Goal: Task Accomplishment & Management: Manage account settings

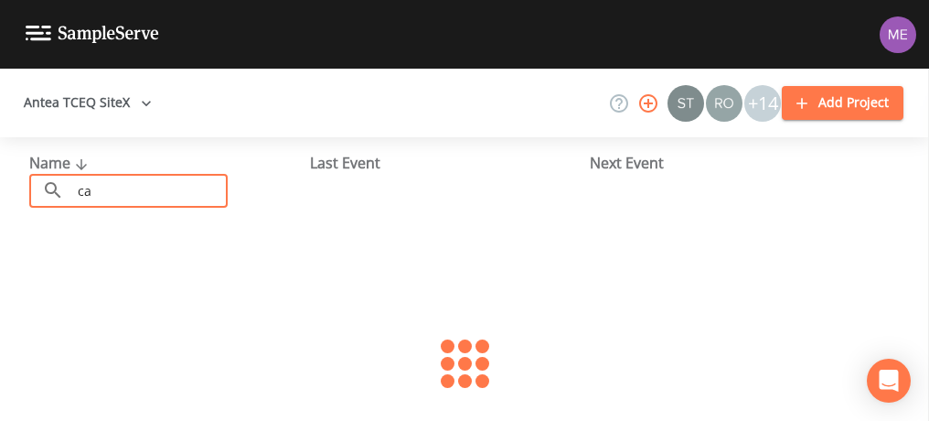
type input "c"
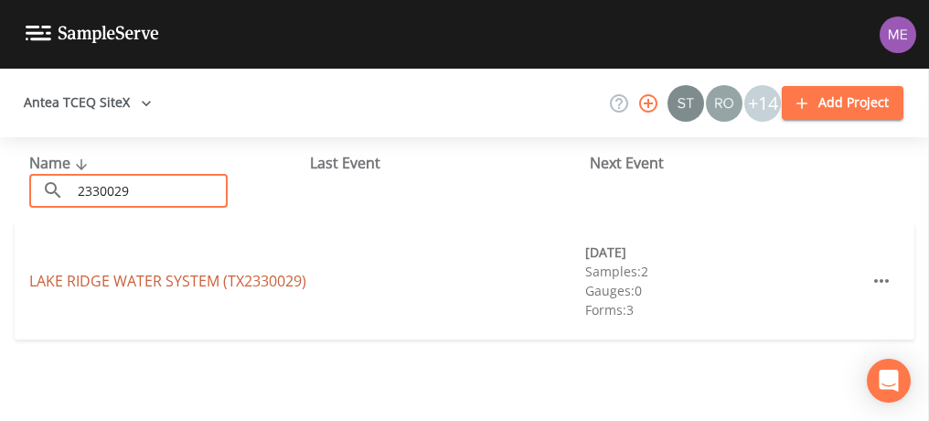
type input "2330029"
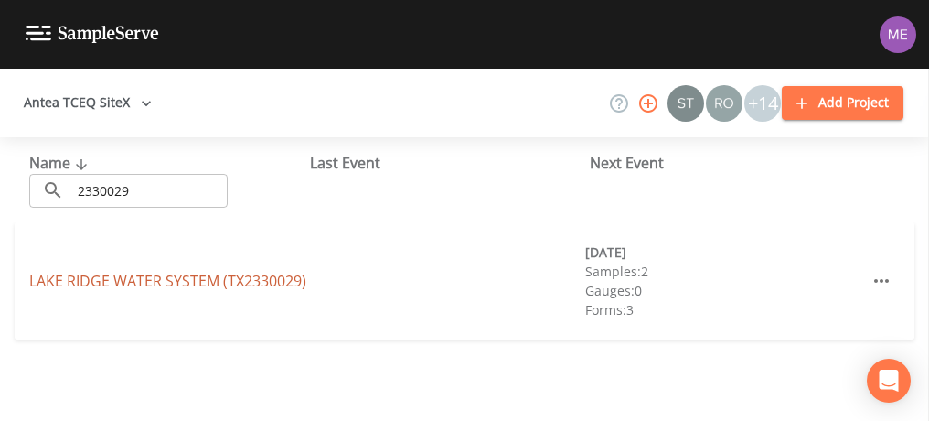
click at [52, 276] on link "LAKE RIDGE WATER SYSTEM (TX2330029)" at bounding box center [167, 281] width 277 height 20
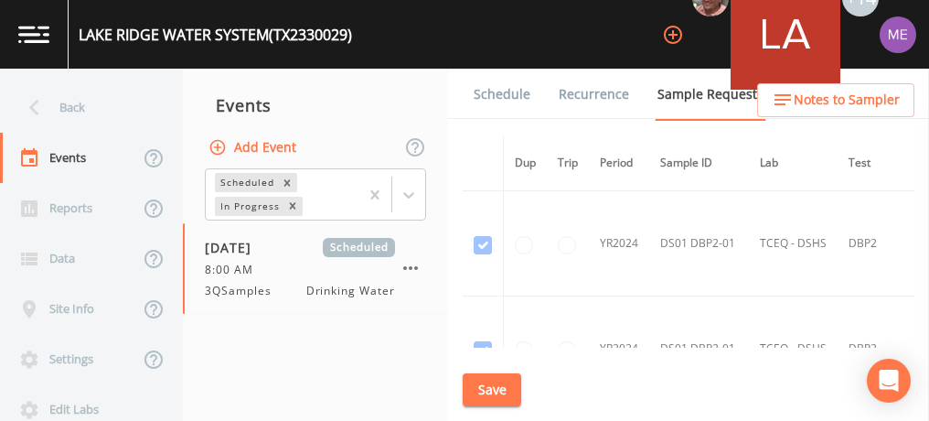
click at [509, 84] on link "Schedule" at bounding box center [502, 94] width 62 height 51
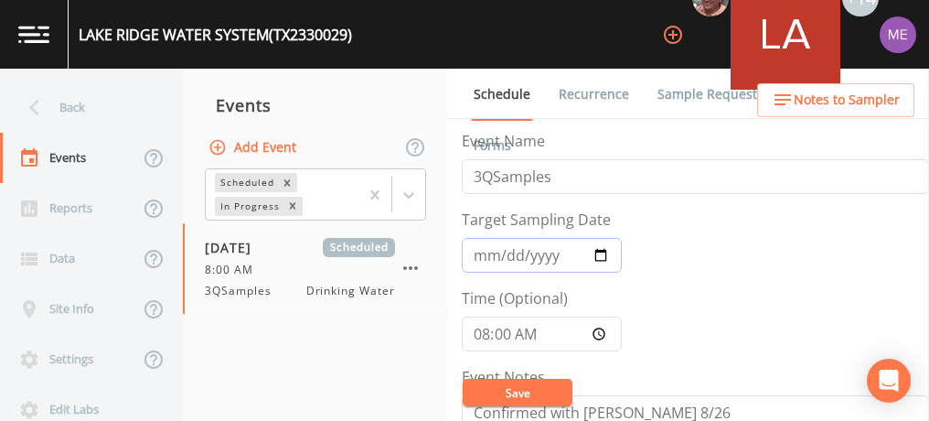
click at [501, 257] on input "2025-09-03" at bounding box center [542, 255] width 160 height 35
type input "2025-09-02"
click at [520, 390] on button "Save" at bounding box center [518, 392] width 110 height 27
click at [532, 388] on button "Save" at bounding box center [518, 392] width 110 height 27
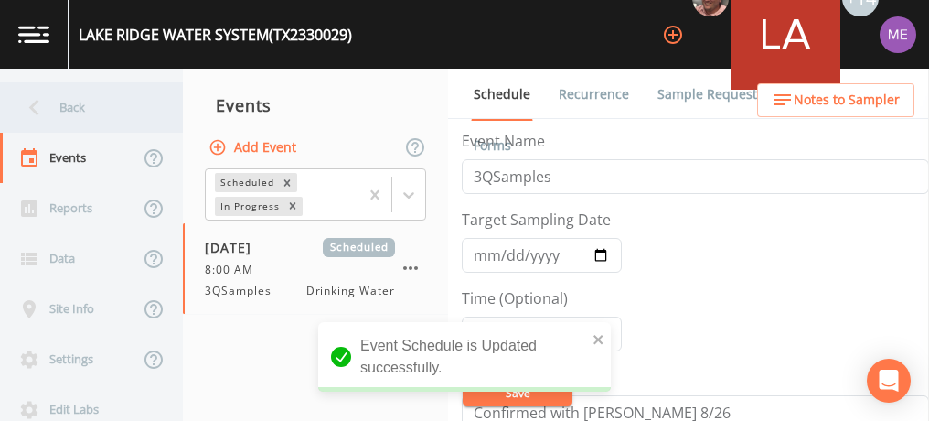
click at [73, 106] on div "Back" at bounding box center [82, 107] width 165 height 50
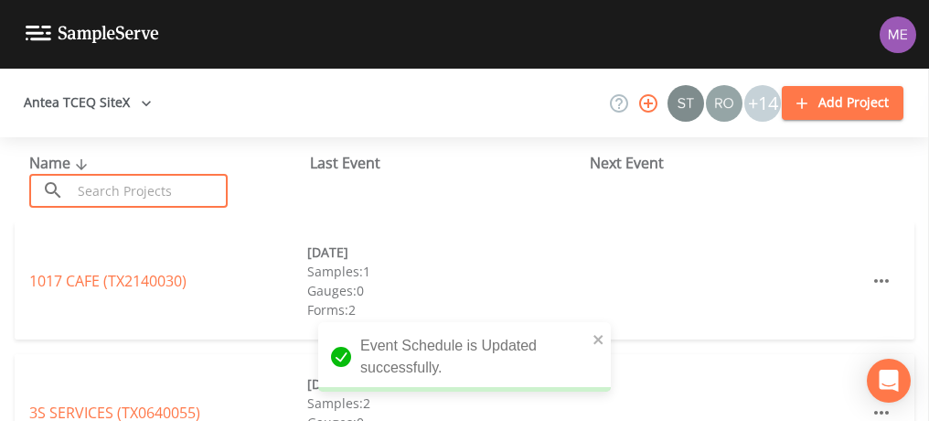
click at [108, 191] on input "text" at bounding box center [149, 191] width 156 height 34
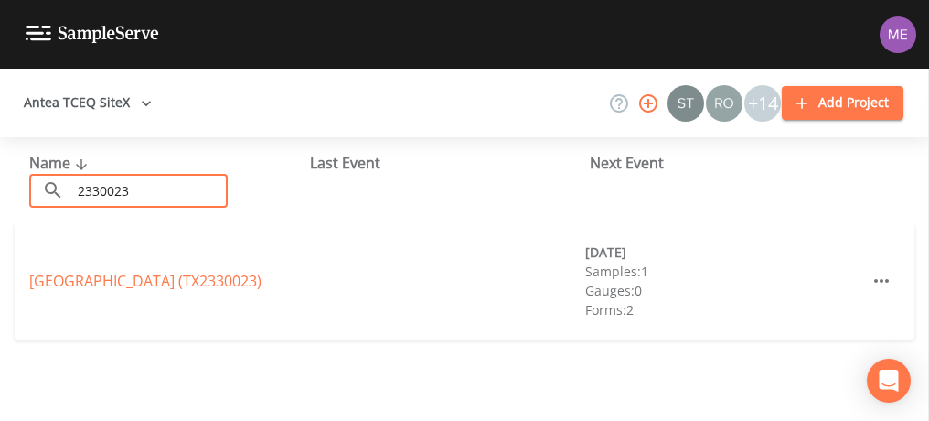
type input "2330023"
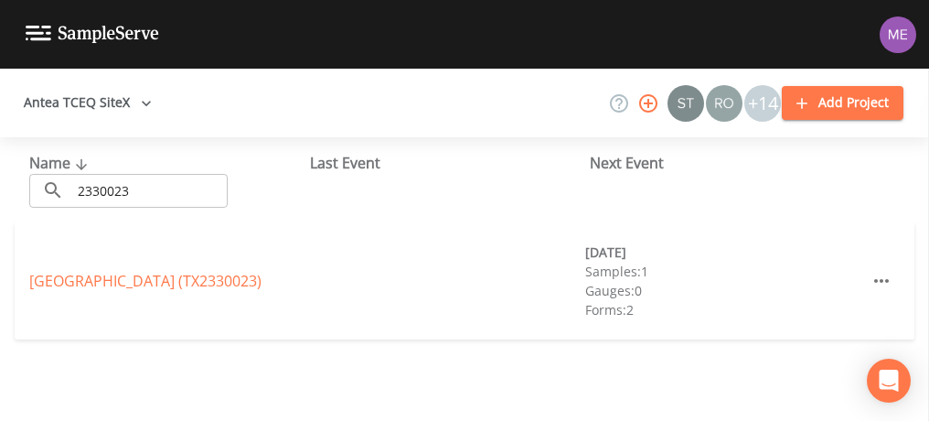
click at [436, 256] on div "AMERICAN CAMP GROUND (TX2330023) 09/02/2025 Samples: 1 Gauges: 0 Forms: 2" at bounding box center [465, 280] width 900 height 117
click at [141, 278] on link "AMERICAN CAMP GROUND (TX2330023)" at bounding box center [145, 281] width 232 height 20
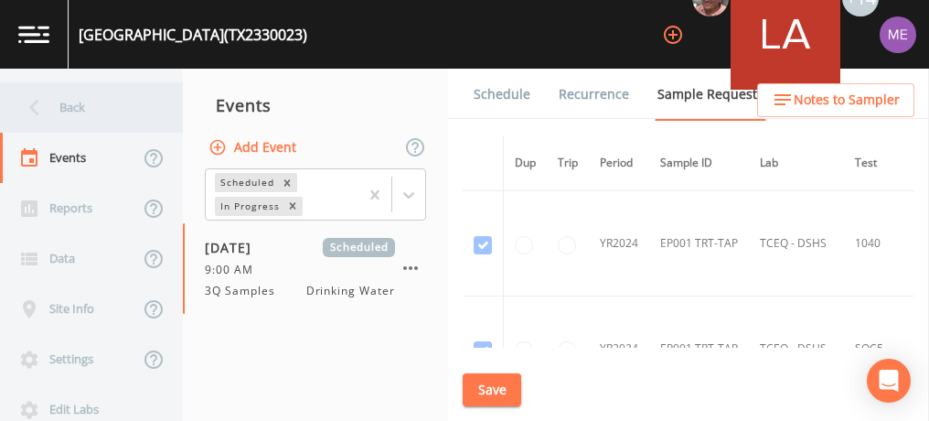
click at [65, 104] on div "Back" at bounding box center [82, 107] width 165 height 50
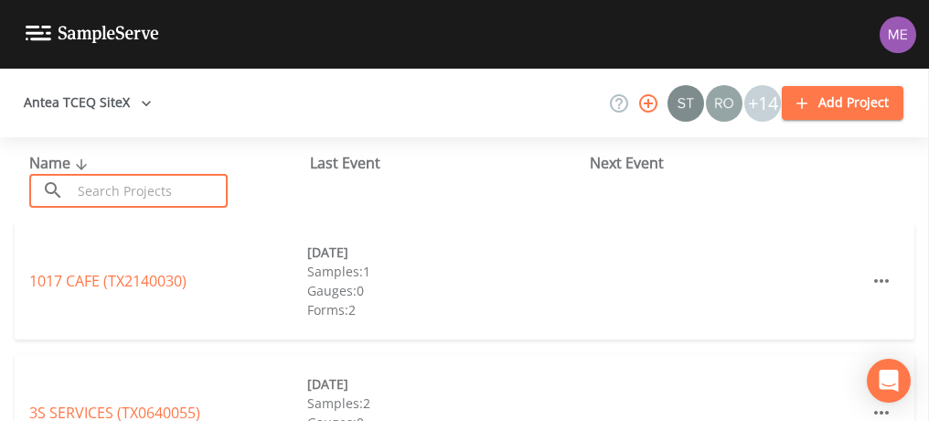
click at [112, 197] on input "text" at bounding box center [149, 191] width 156 height 34
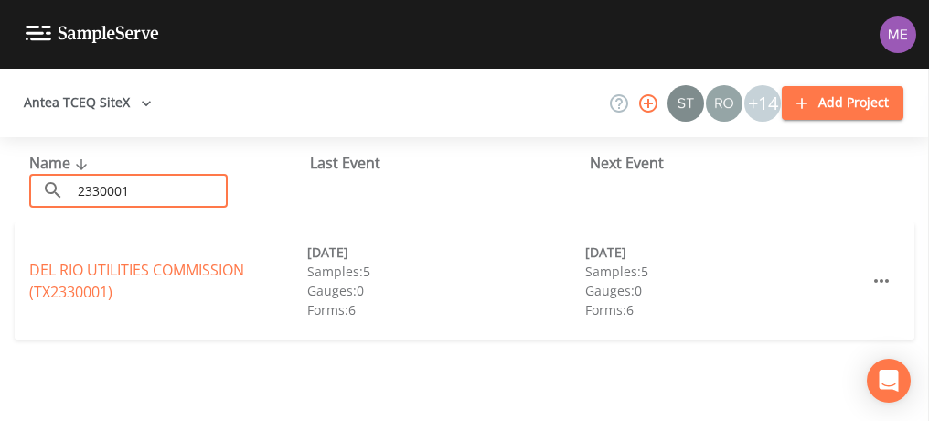
type input "2330001"
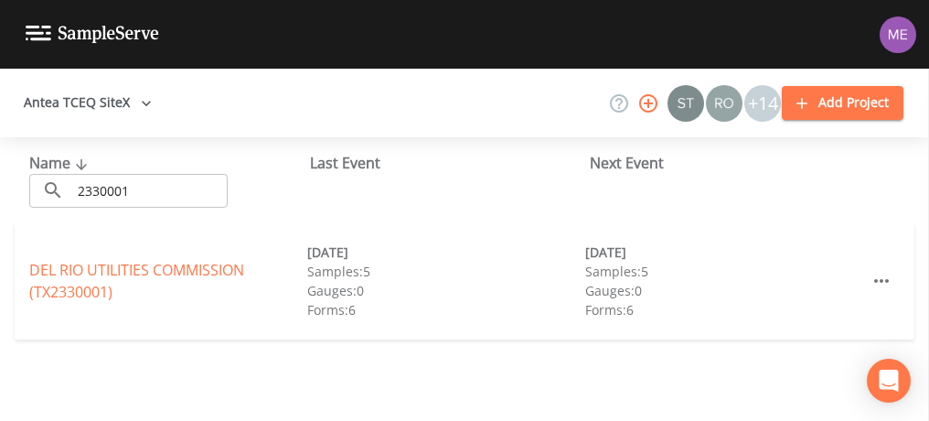
click at [213, 389] on div "Name ​ 2330001 ​ Last Event Next Event DEL RIO UTILITIES COMMISSION (TX2330001)…" at bounding box center [464, 279] width 929 height 284
click at [144, 275] on link "DEL RIO UTILITIES COMMISSION (TX2330001)" at bounding box center [136, 281] width 215 height 42
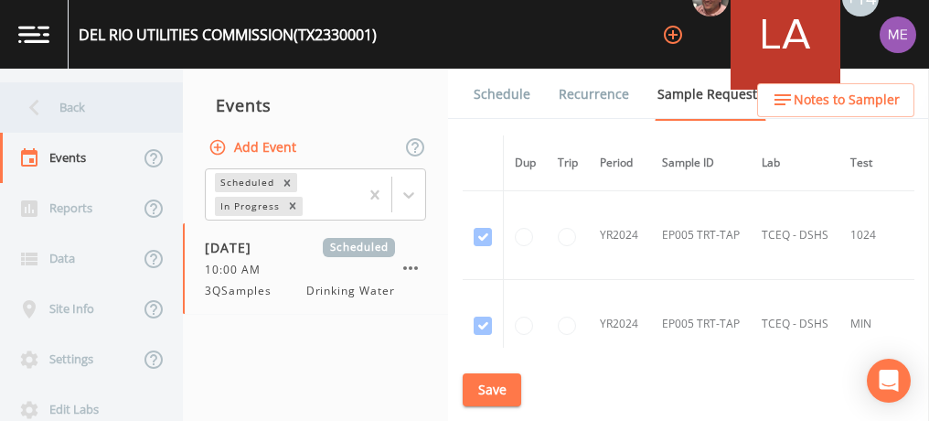
click at [73, 108] on div "Back" at bounding box center [82, 107] width 165 height 50
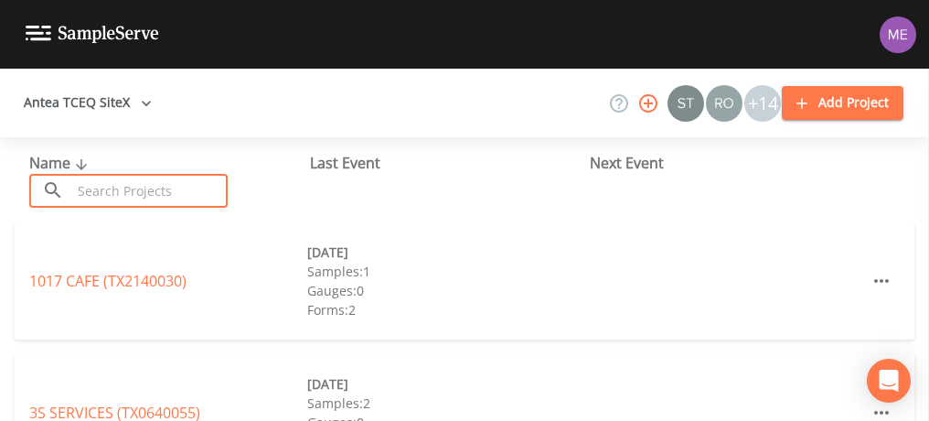
click at [126, 192] on input "text" at bounding box center [149, 191] width 156 height 34
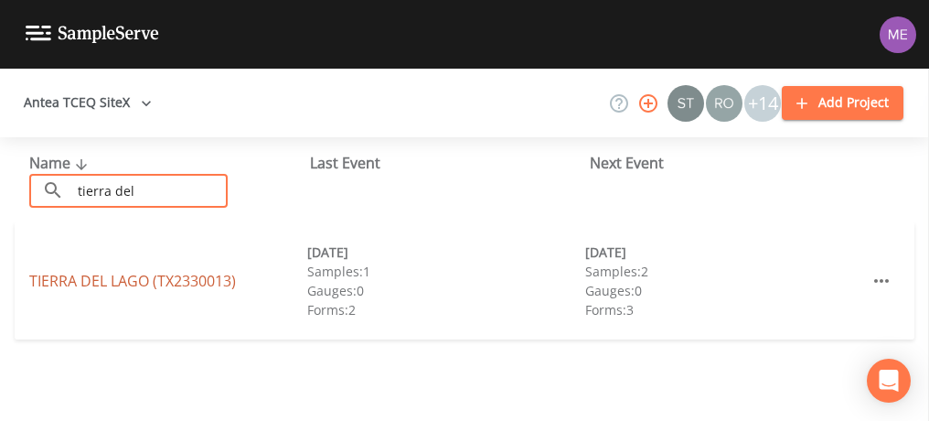
type input "tierra del"
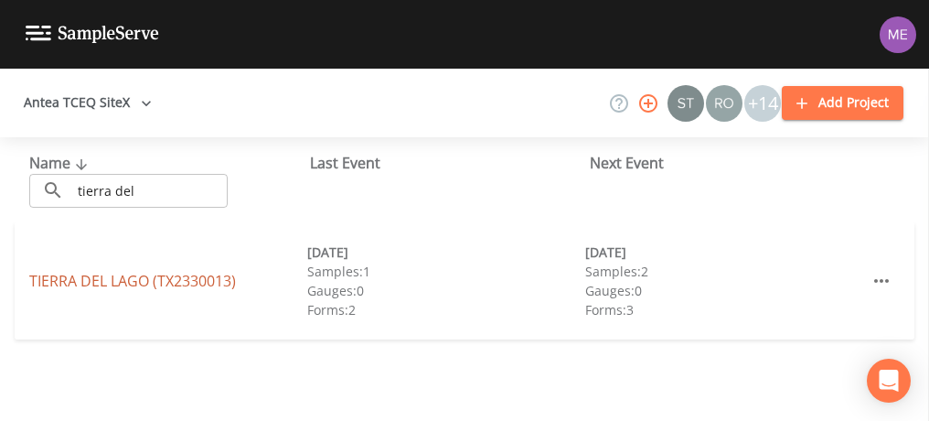
click at [156, 282] on link "TIERRA DEL LAGO (TX2330013)" at bounding box center [132, 281] width 207 height 20
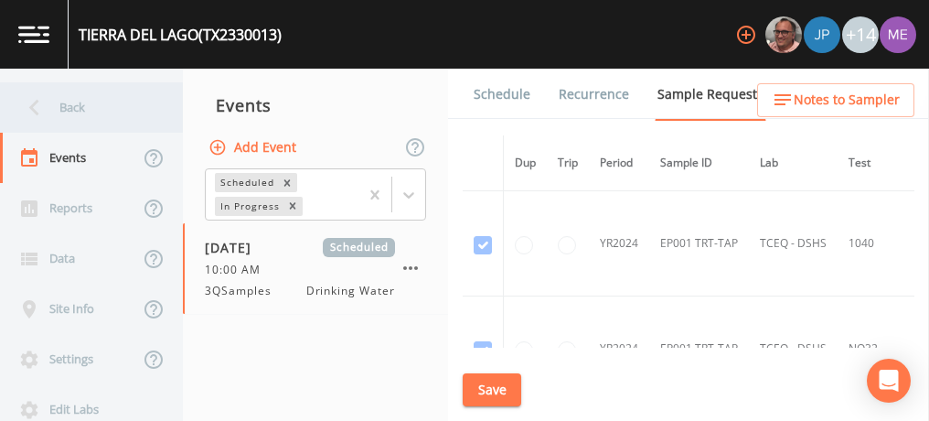
click at [64, 109] on div "Back" at bounding box center [82, 107] width 165 height 50
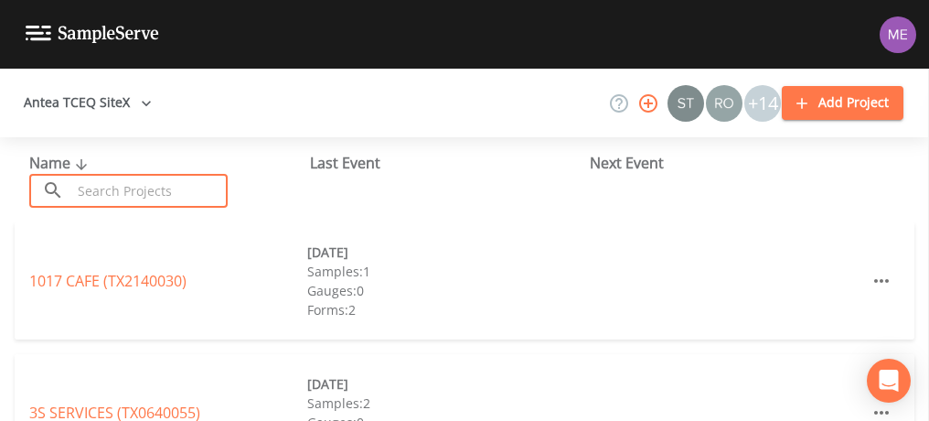
click at [192, 182] on input "text" at bounding box center [149, 191] width 156 height 34
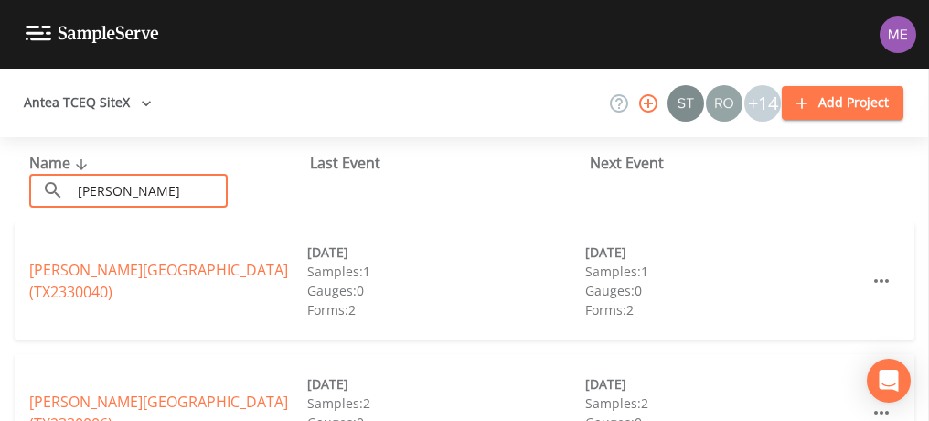
type input "laughlin"
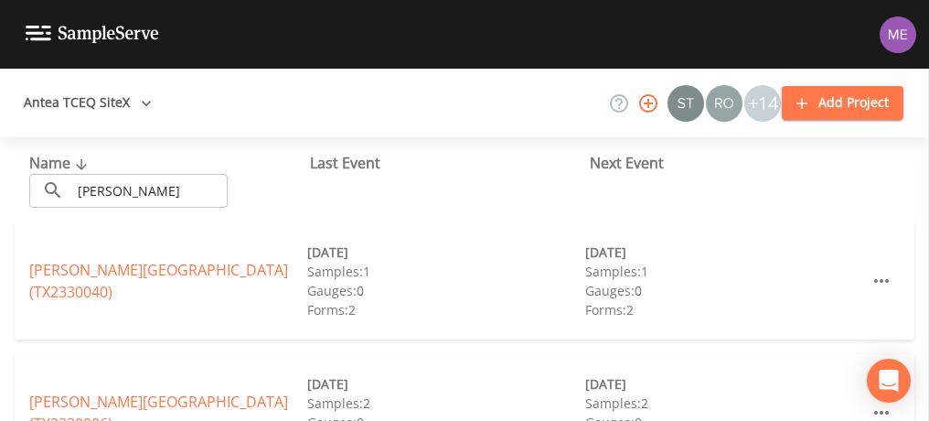
click at [26, 220] on div "Name ​ laughlin ​ Last Event Next Event" at bounding box center [464, 179] width 929 height 85
click at [76, 273] on link "LAUGHLIN AFB RECREATION AREA (TX2330040)" at bounding box center [158, 281] width 259 height 42
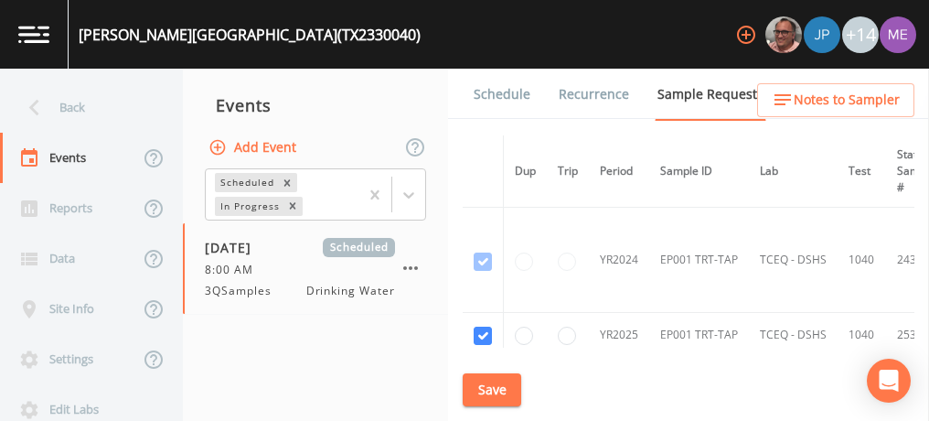
click at [505, 101] on link "Schedule" at bounding box center [502, 94] width 62 height 51
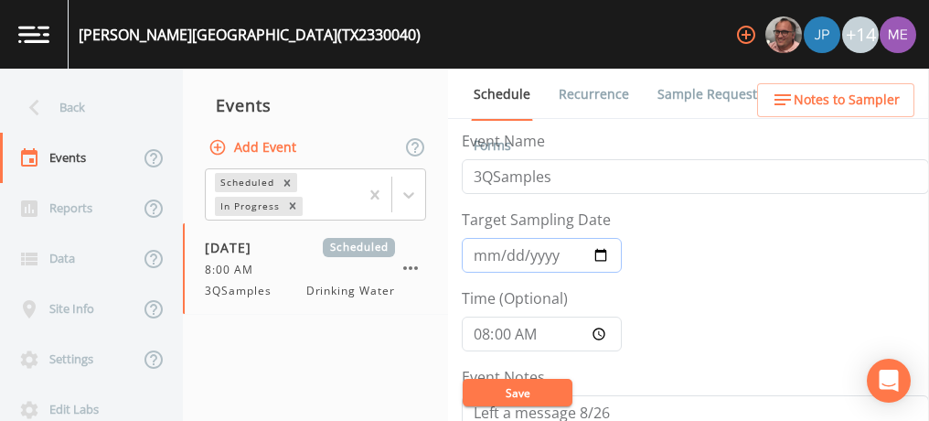
click at [503, 252] on input "2025-09-02" at bounding box center [542, 255] width 160 height 35
type input "2025-09-03"
click at [512, 393] on button "Save" at bounding box center [518, 392] width 110 height 27
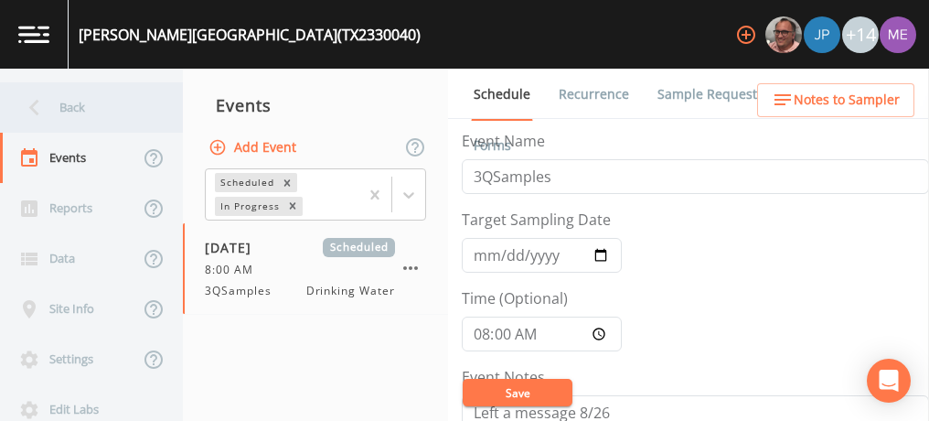
click at [70, 109] on div "Back" at bounding box center [82, 107] width 165 height 50
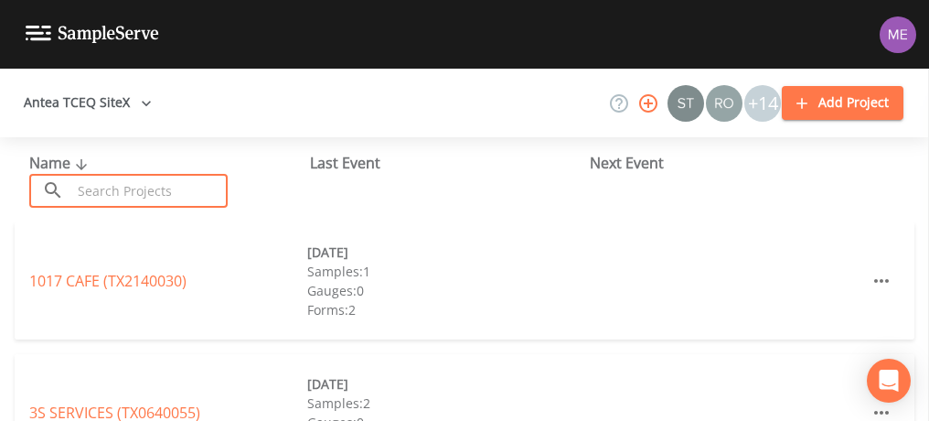
click at [124, 191] on input "text" at bounding box center [149, 191] width 156 height 34
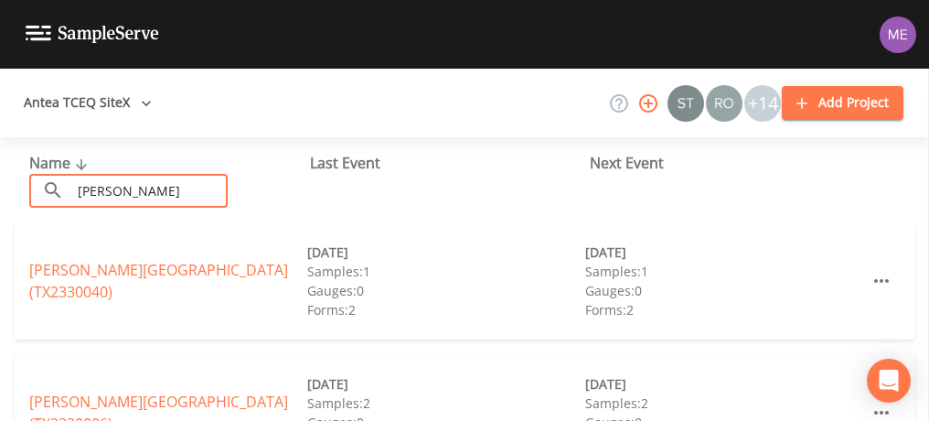
type input "laughlin"
click at [109, 356] on div "LAUGHLIN AIR FORCE BASE (TX2330006) 06/02/2025 Samples: 2 Gauges: 0 Forms: 3 09…" at bounding box center [465, 412] width 900 height 117
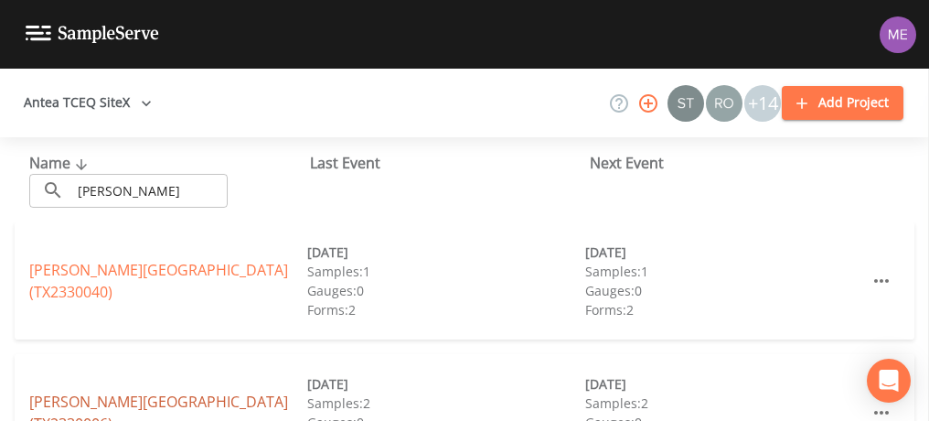
click at [110, 415] on link "LAUGHLIN AIR FORCE BASE (TX2330006)" at bounding box center [158, 412] width 259 height 42
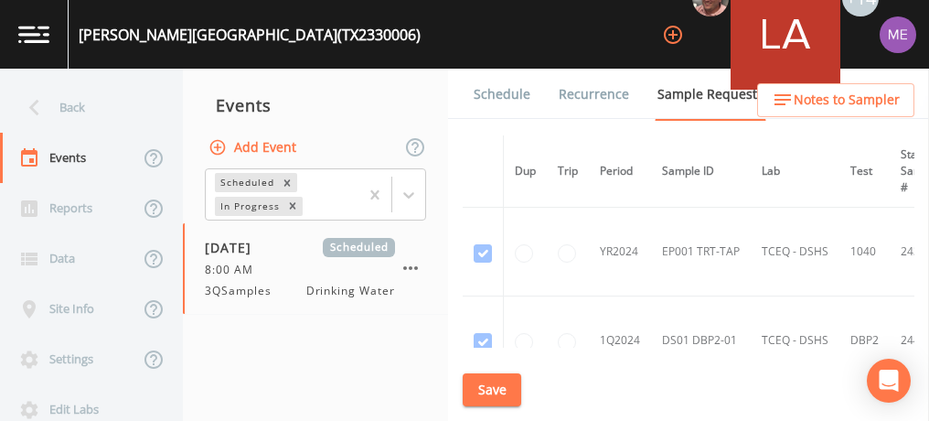
click at [512, 94] on link "Schedule" at bounding box center [502, 94] width 62 height 51
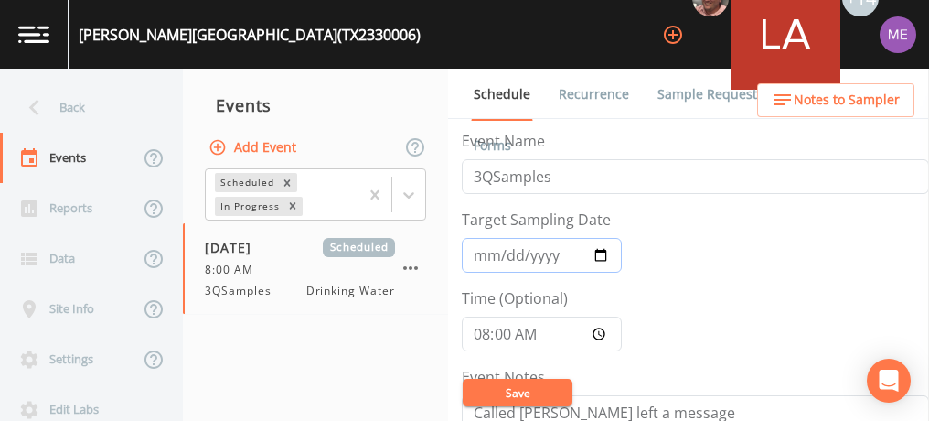
click at [497, 252] on input "2025-09-02" at bounding box center [542, 255] width 160 height 35
type input "2025-09-03"
click at [517, 391] on button "Save" at bounding box center [518, 392] width 110 height 27
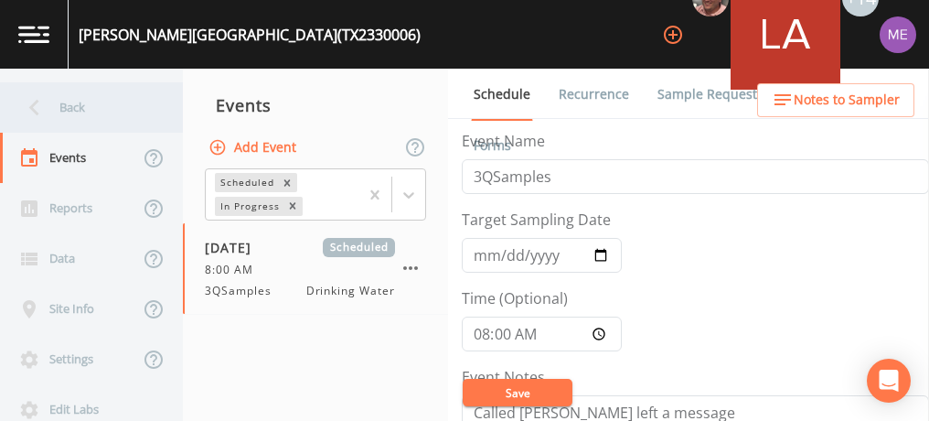
click at [71, 109] on div "Back" at bounding box center [82, 107] width 165 height 50
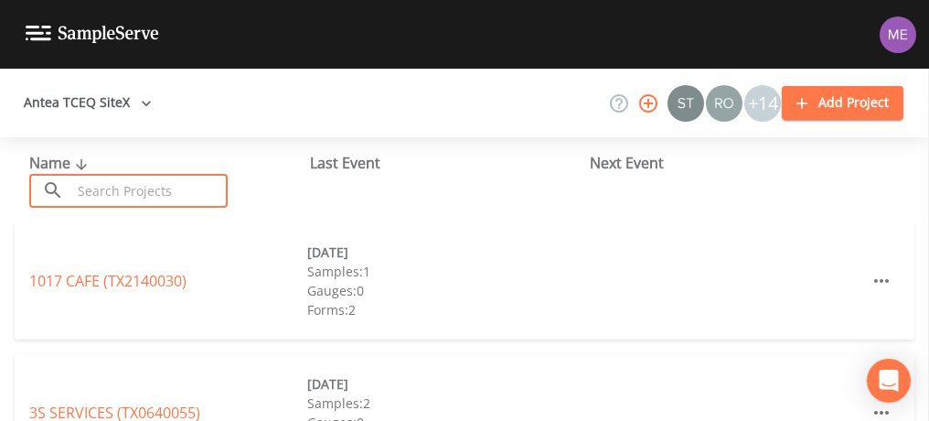
click at [180, 184] on input "text" at bounding box center [149, 191] width 156 height 34
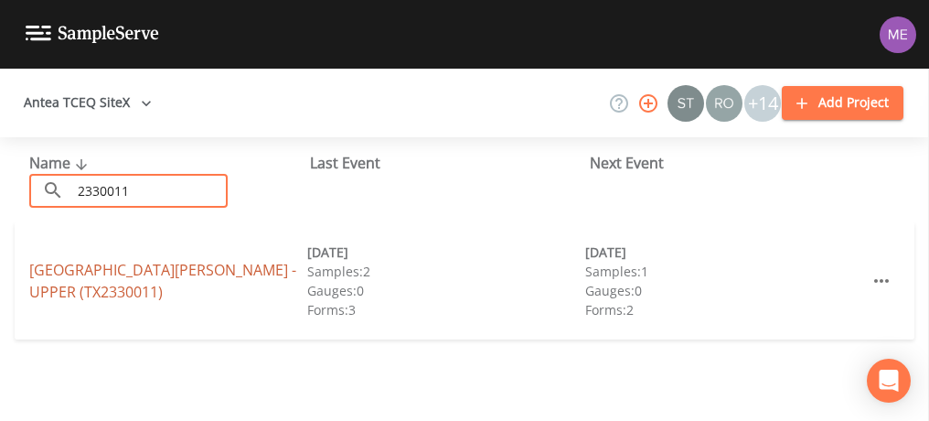
type input "2330011"
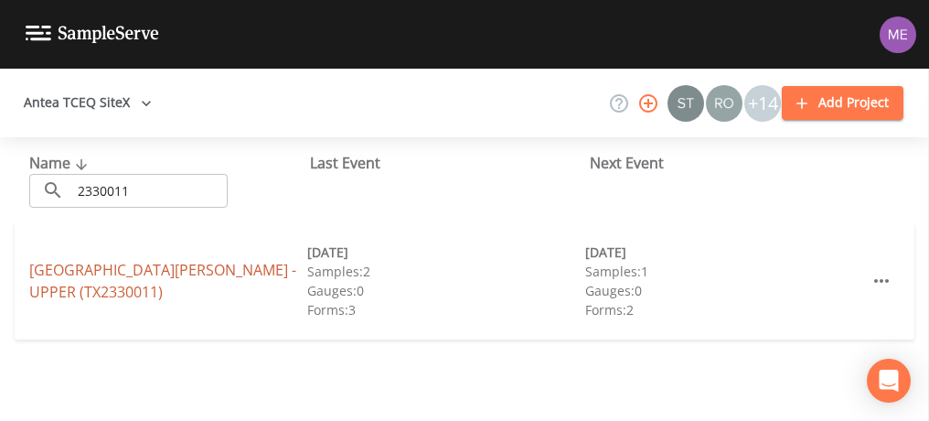
click at [87, 273] on link "SAN PEDRO CANYON SUBDIVISION - UPPER (TX2330011)" at bounding box center [162, 281] width 267 height 42
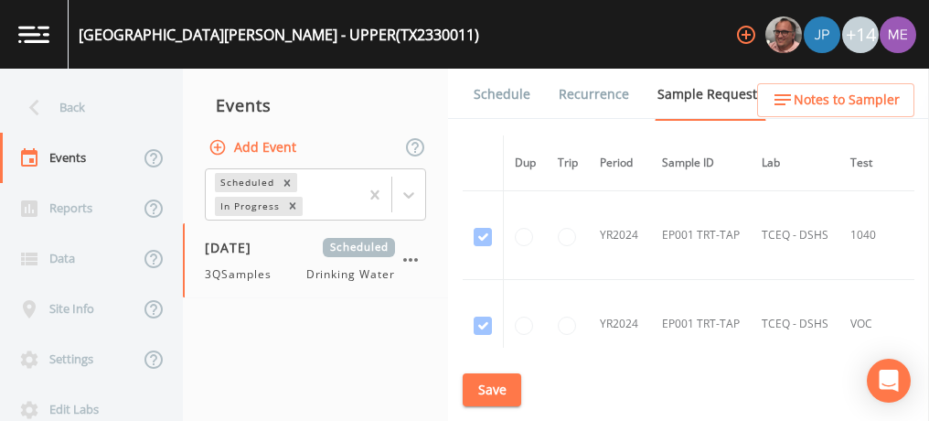
click at [487, 98] on link "Schedule" at bounding box center [502, 94] width 62 height 51
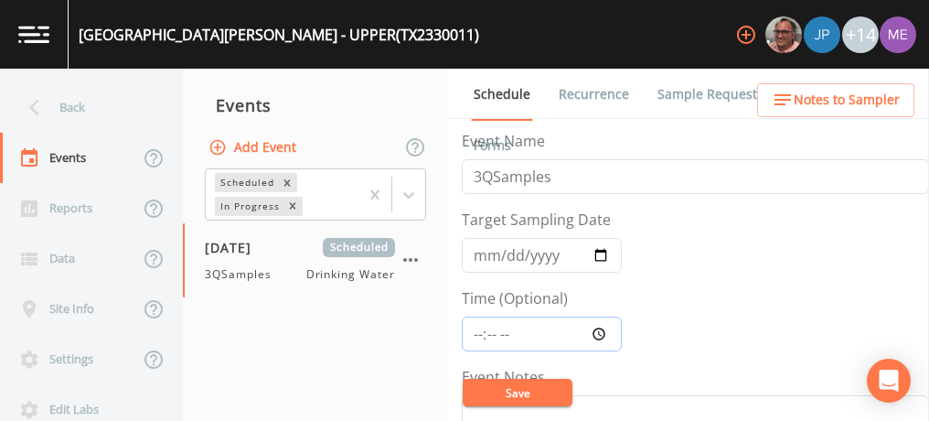
click at [479, 328] on input "Time (Optional)" at bounding box center [542, 333] width 160 height 35
type input "10:00"
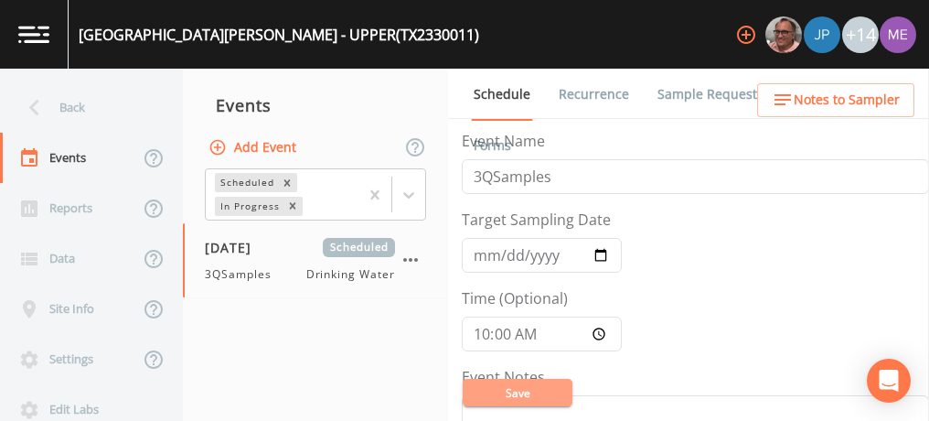
click at [512, 388] on button "Save" at bounding box center [518, 392] width 110 height 27
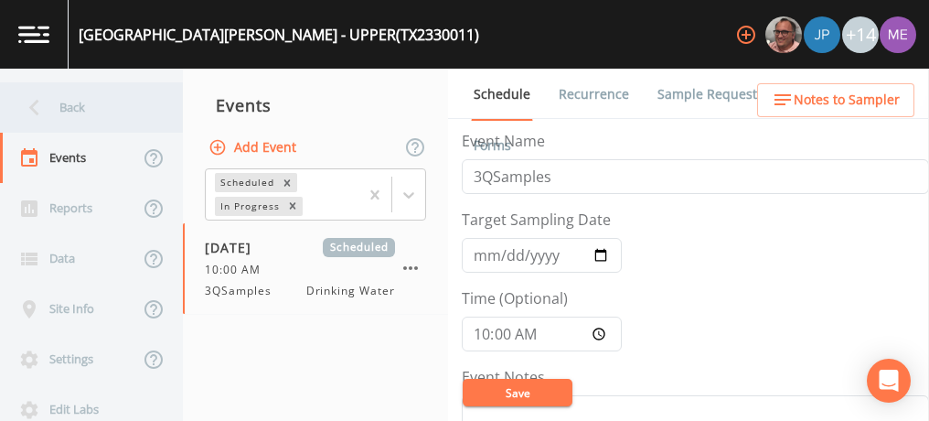
click at [62, 105] on div "Back" at bounding box center [82, 107] width 165 height 50
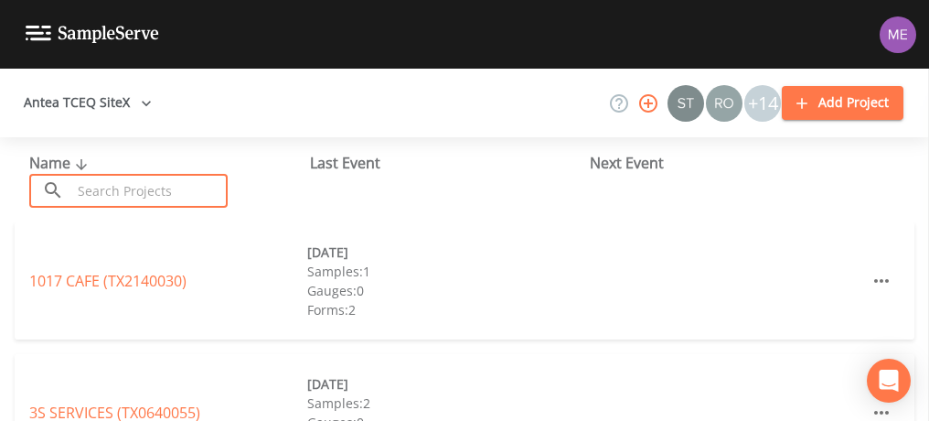
click at [132, 184] on input "text" at bounding box center [149, 191] width 156 height 34
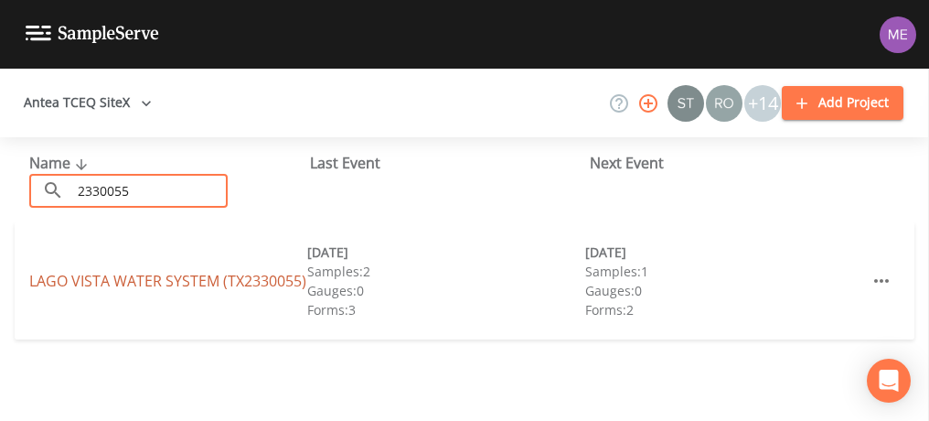
type input "2330055"
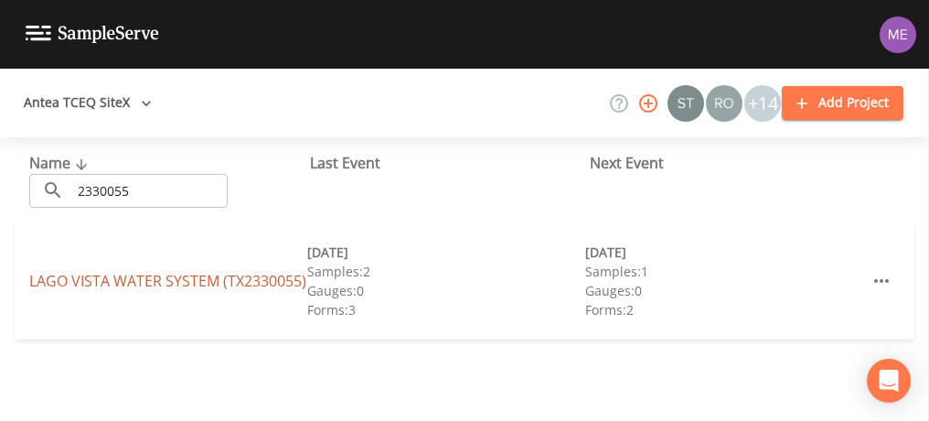
click at [70, 273] on link "LAGO VISTA WATER SYSTEM (TX2330055)" at bounding box center [167, 281] width 277 height 20
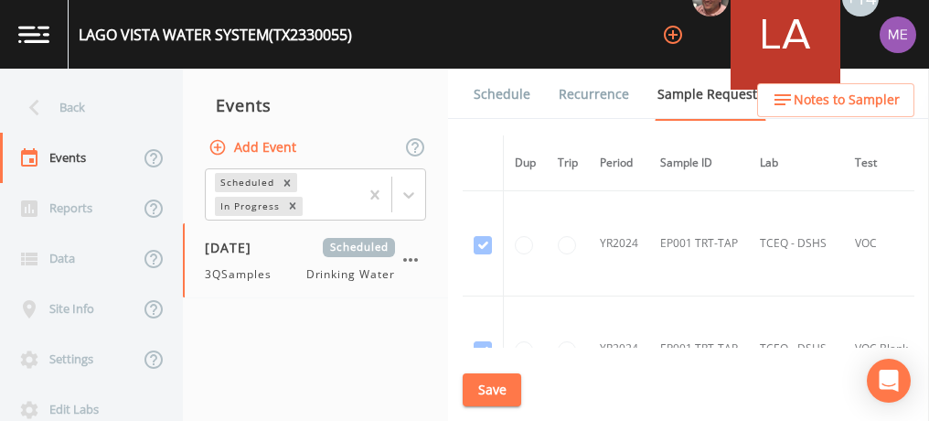
click at [512, 84] on link "Schedule" at bounding box center [502, 94] width 62 height 51
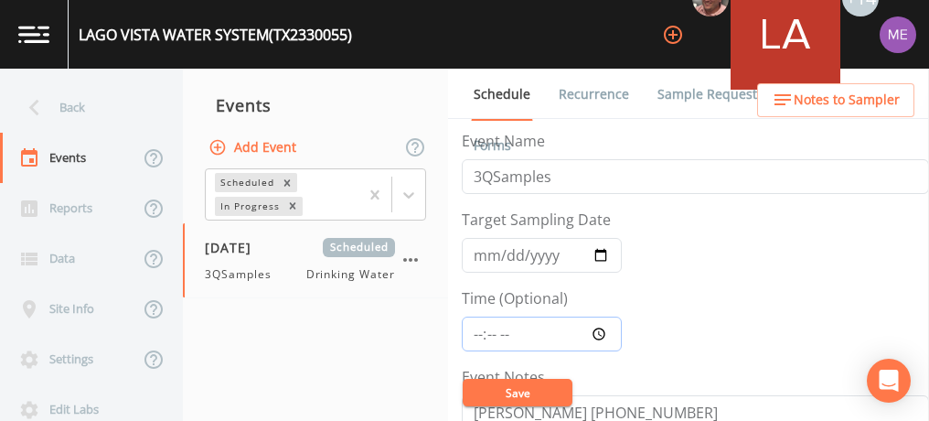
click at [475, 332] on input "Time (Optional)" at bounding box center [542, 333] width 160 height 35
type input "10:00"
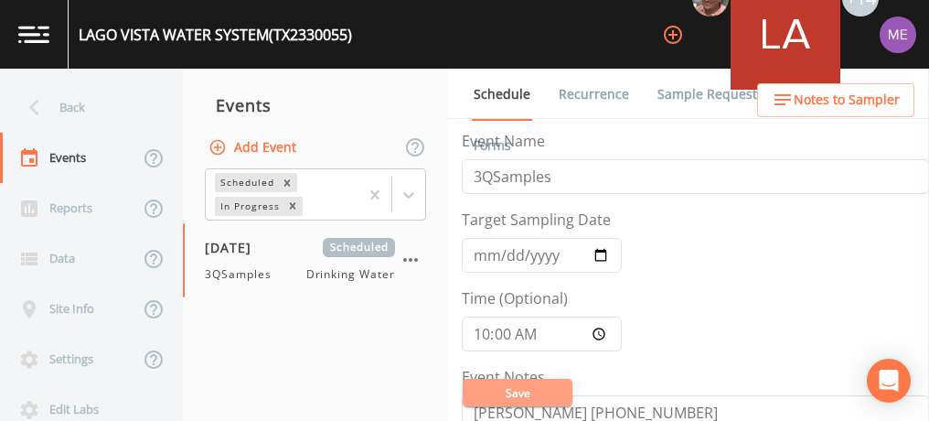
click at [488, 398] on button "Save" at bounding box center [518, 392] width 110 height 27
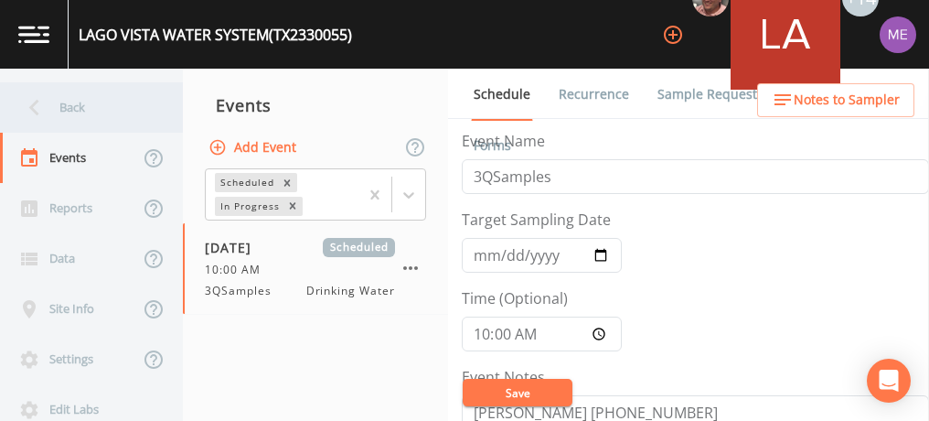
click at [67, 103] on div "Back" at bounding box center [82, 107] width 165 height 50
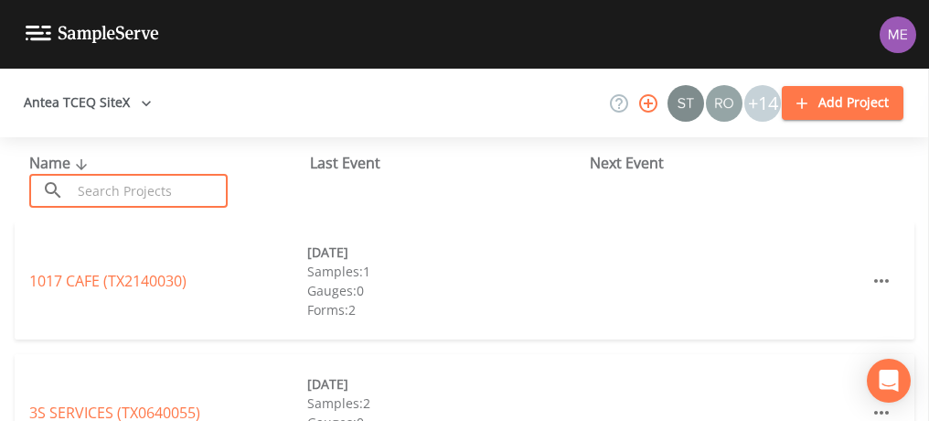
click at [162, 205] on input "text" at bounding box center [149, 191] width 156 height 34
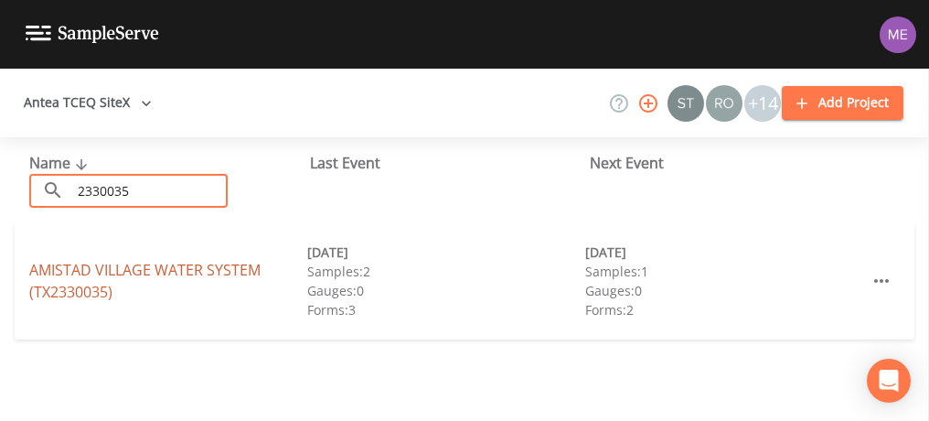
type input "2330035"
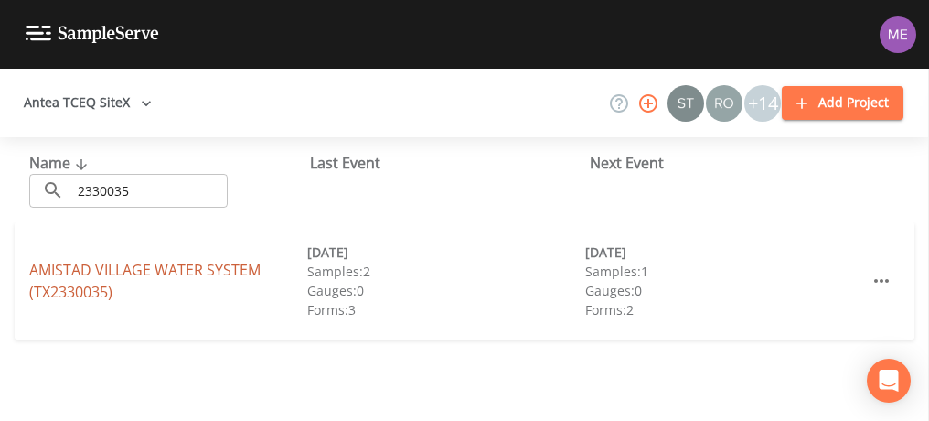
click at [73, 266] on link "AMISTAD VILLAGE WATER SYSTEM (TX2330035)" at bounding box center [144, 281] width 231 height 42
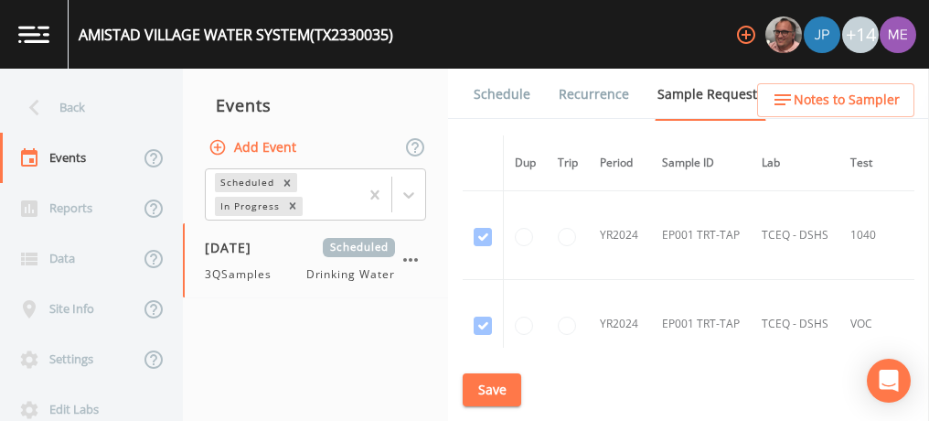
click at [492, 91] on link "Schedule" at bounding box center [502, 94] width 62 height 51
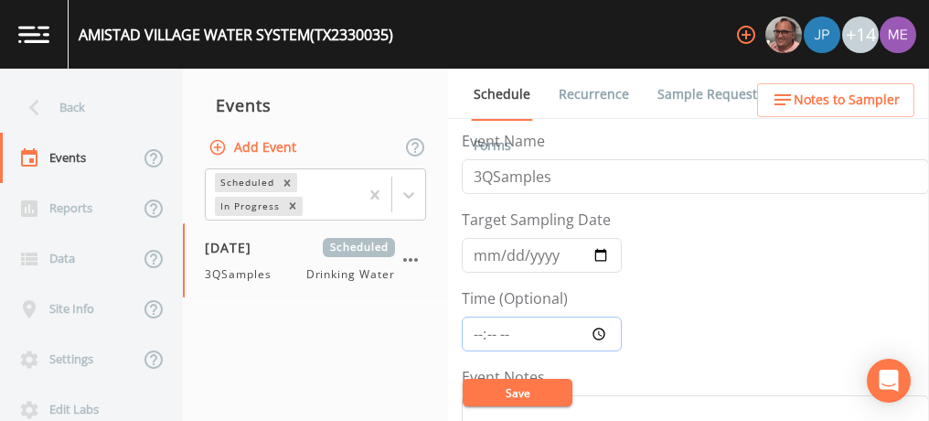
click at [479, 329] on input "Time (Optional)" at bounding box center [542, 333] width 160 height 35
type input "10:30"
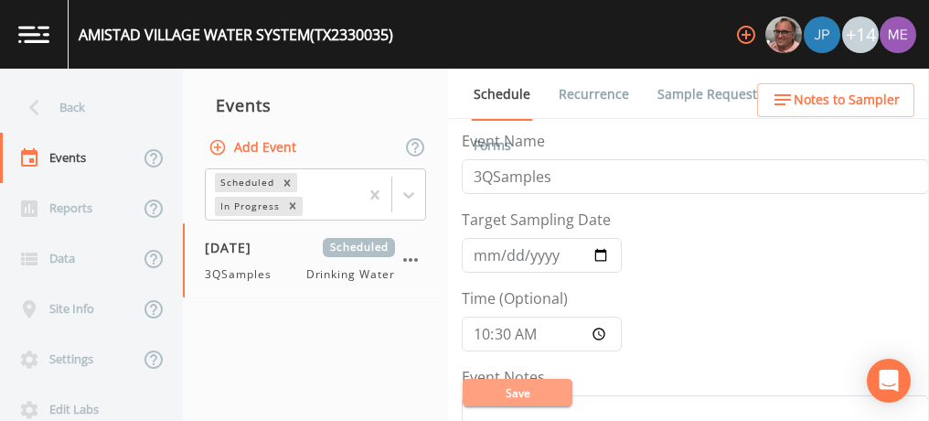
click at [512, 392] on button "Save" at bounding box center [518, 392] width 110 height 27
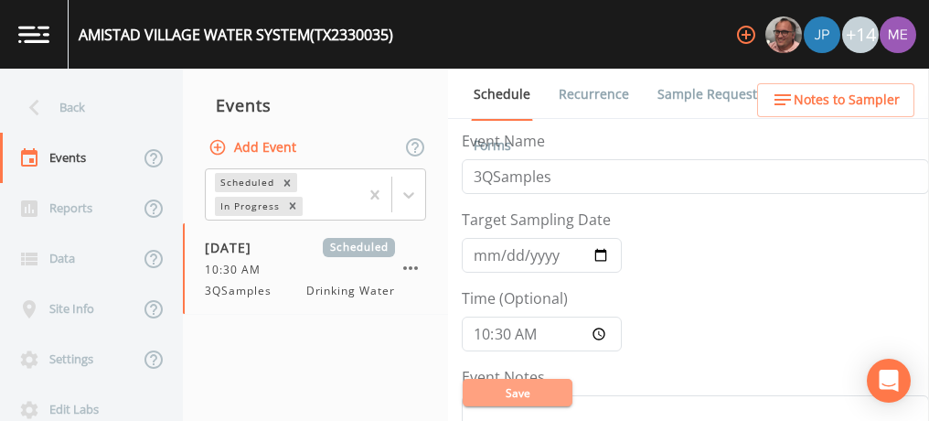
click at [502, 387] on button "Save" at bounding box center [518, 392] width 110 height 27
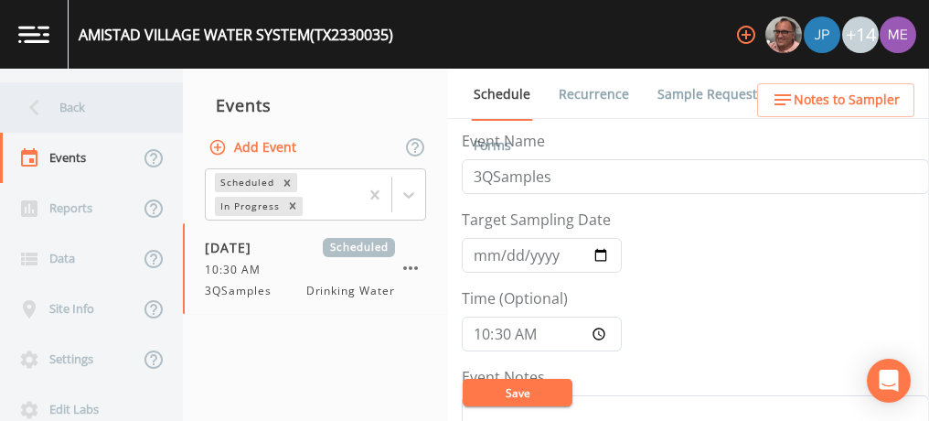
click at [73, 101] on div "Back" at bounding box center [82, 107] width 165 height 50
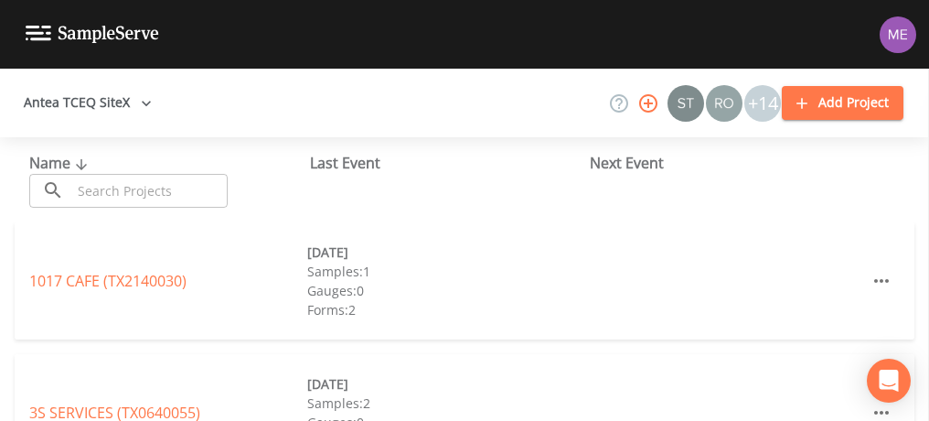
click at [111, 186] on input "text" at bounding box center [149, 191] width 156 height 34
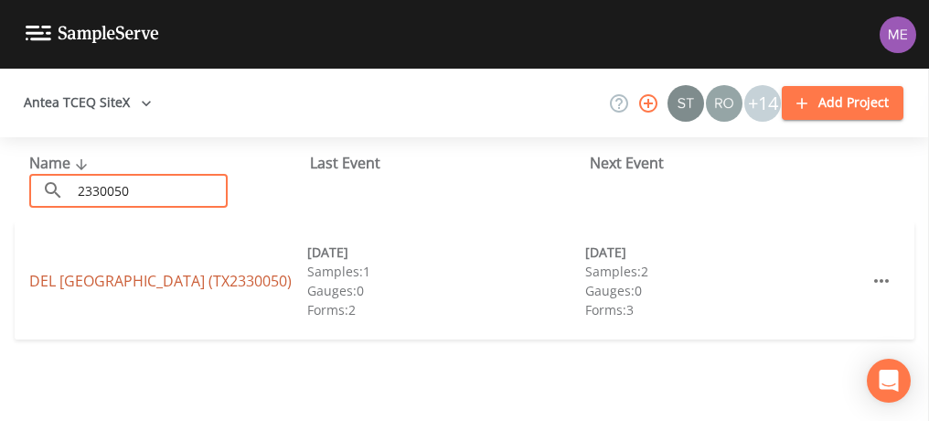
type input "2330050"
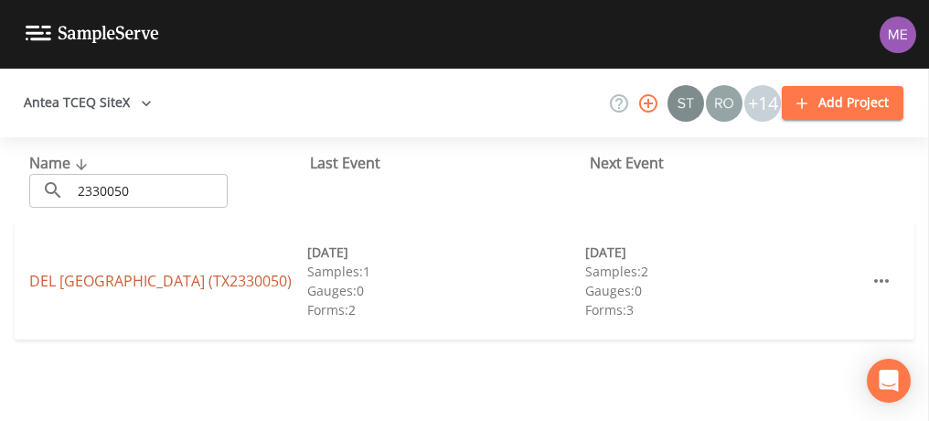
click at [71, 271] on link "DEL GRANDE MOBILE HOME PARK (TX2330050)" at bounding box center [160, 281] width 262 height 20
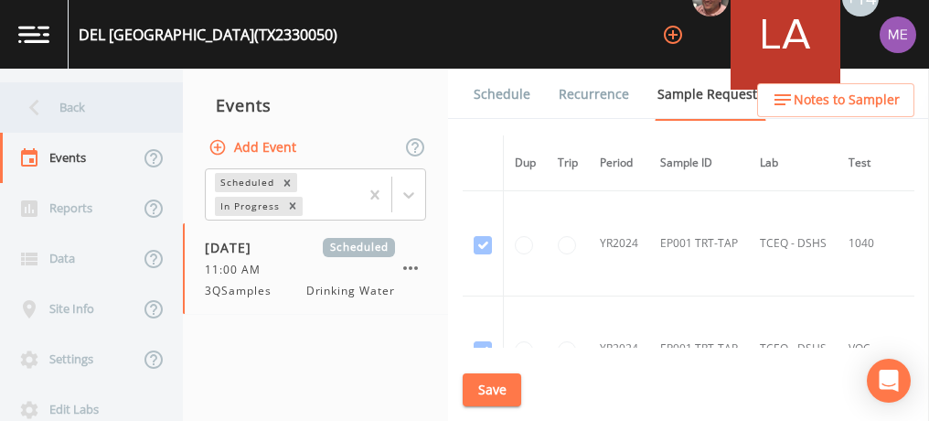
click at [70, 98] on div "Back" at bounding box center [82, 107] width 165 height 50
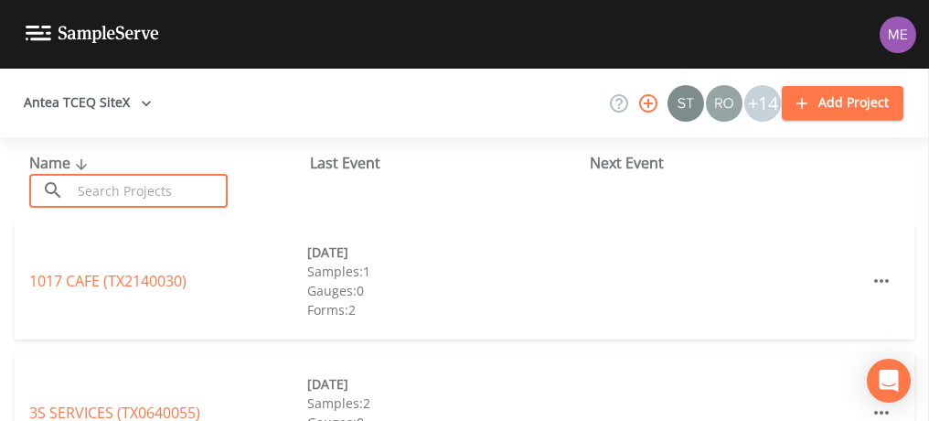
click at [110, 191] on input "text" at bounding box center [149, 191] width 156 height 34
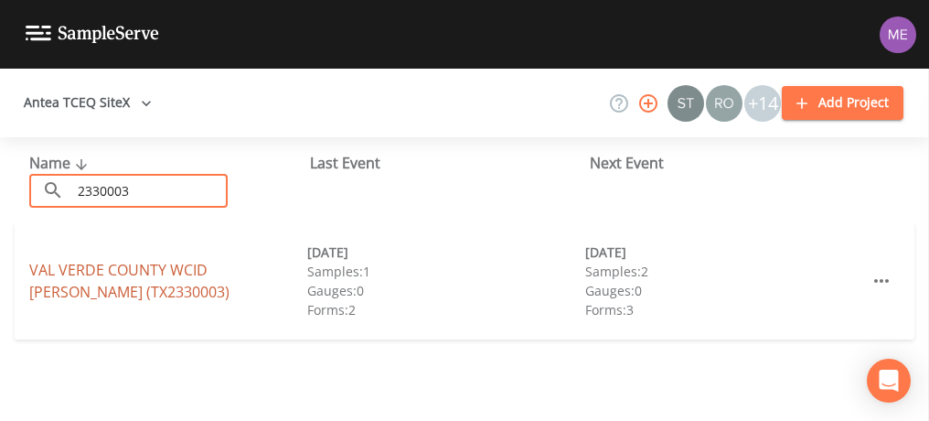
type input "2330003"
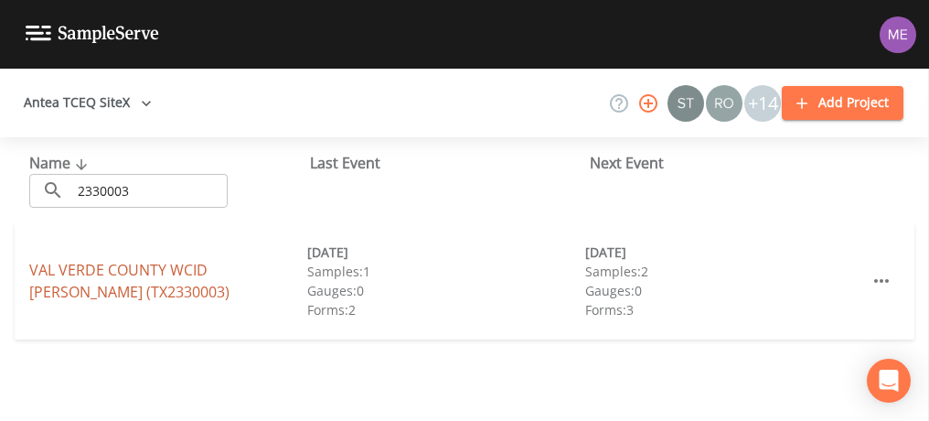
click at [68, 266] on link "VAL VERDE COUNTY WCID COMSTOCK (TX2330003)" at bounding box center [129, 281] width 200 height 42
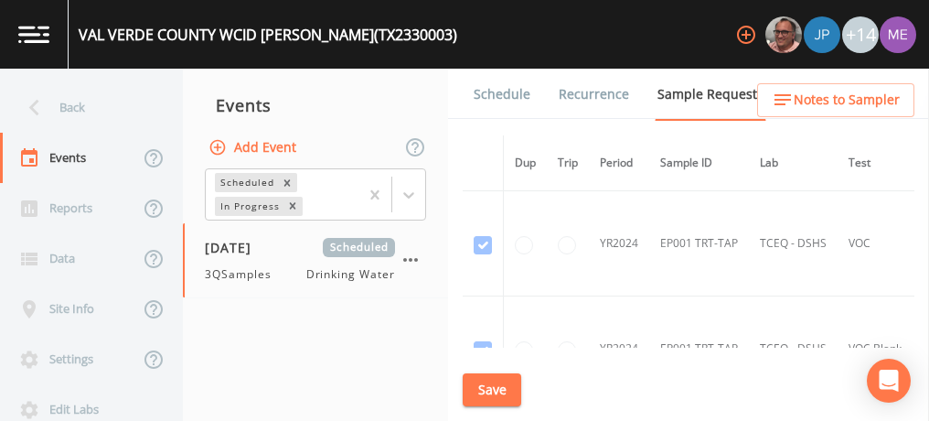
click at [493, 94] on link "Schedule" at bounding box center [502, 94] width 62 height 51
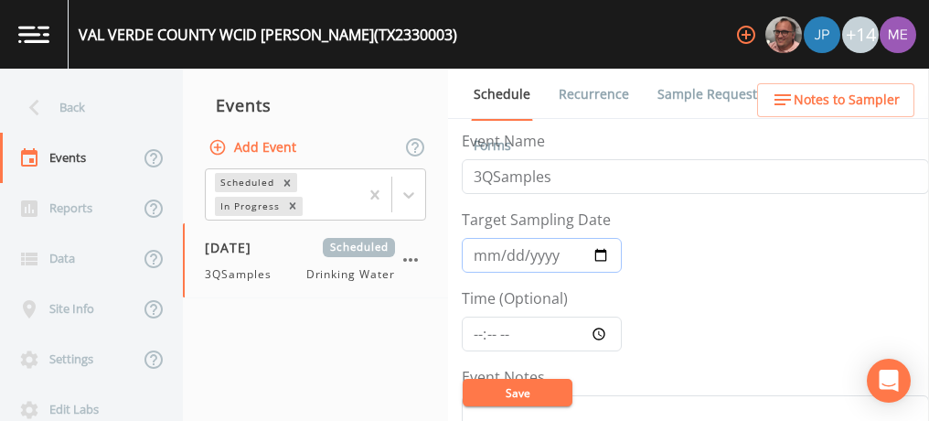
click at [502, 259] on input "2025-09-04" at bounding box center [542, 255] width 160 height 35
type input "2025-09-03"
click at [478, 332] on input "Time (Optional)" at bounding box center [542, 333] width 160 height 35
type input "12:30"
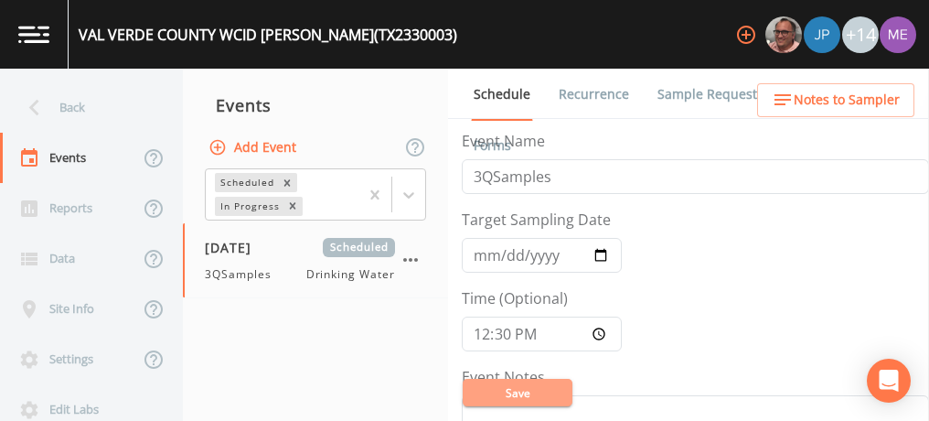
click at [509, 394] on button "Save" at bounding box center [518, 392] width 110 height 27
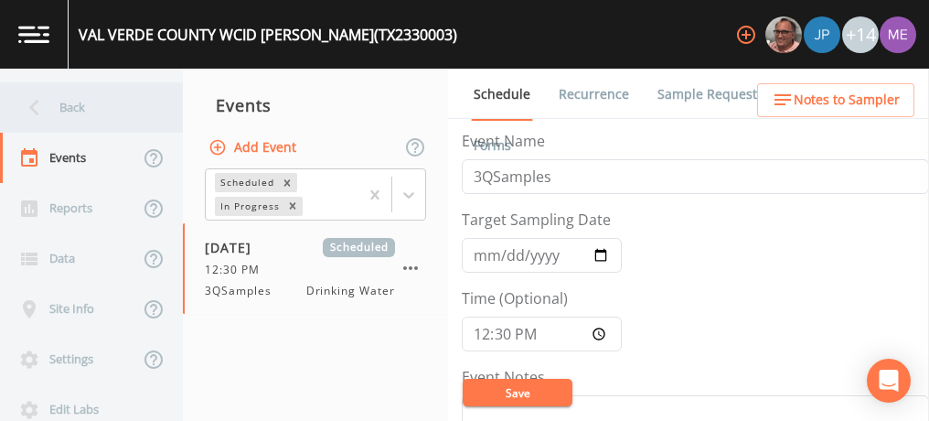
click at [82, 108] on div "Back" at bounding box center [82, 107] width 165 height 50
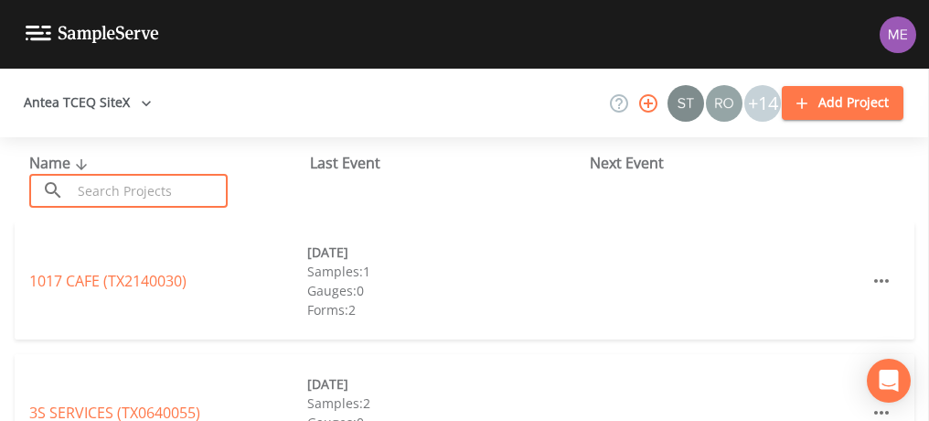
click at [185, 182] on input "text" at bounding box center [149, 191] width 156 height 34
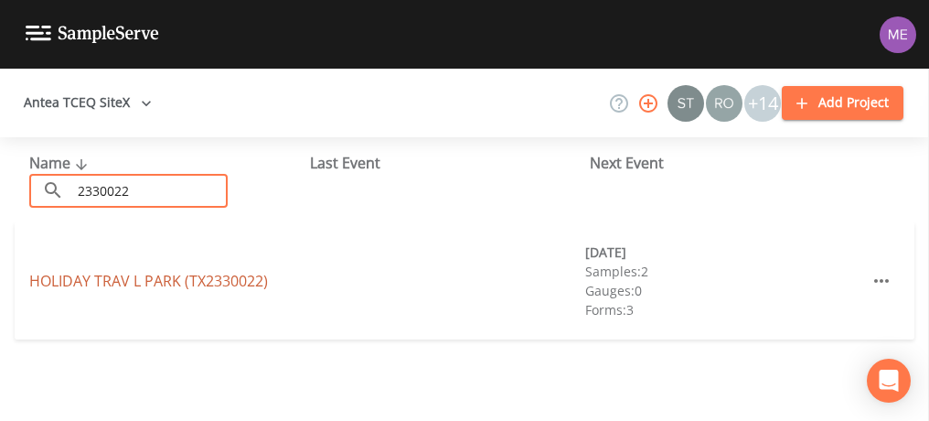
type input "2330022"
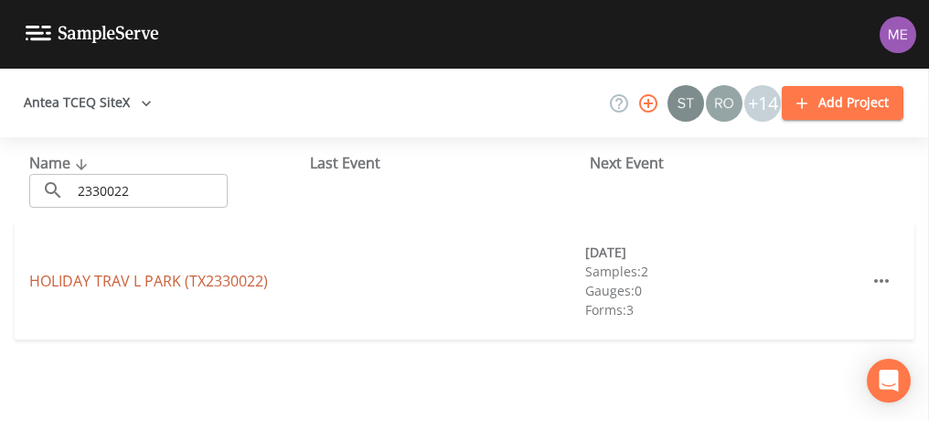
click at [70, 282] on link "HOLIDAY TRAV L PARK (TX2330022)" at bounding box center [148, 281] width 239 height 20
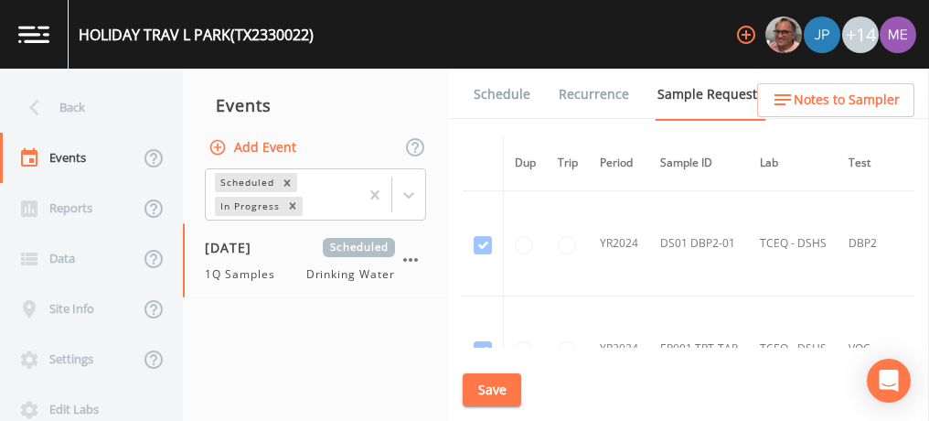
click at [511, 89] on link "Schedule" at bounding box center [502, 94] width 62 height 51
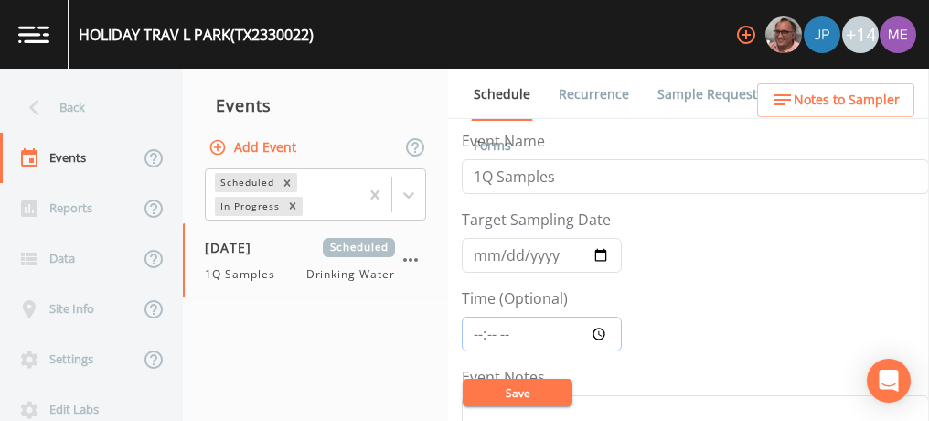
click at [481, 335] on input "Time (Optional)" at bounding box center [542, 333] width 160 height 35
type input "12:30"
click at [506, 391] on button "Save" at bounding box center [518, 392] width 110 height 27
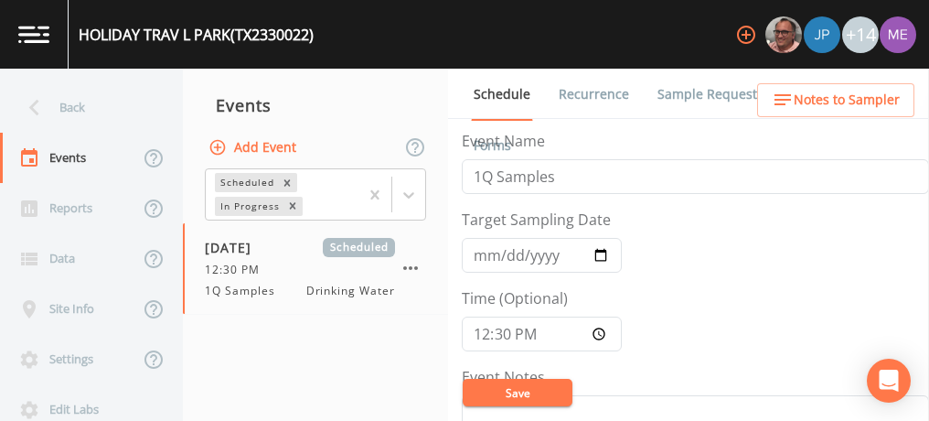
click at [521, 397] on button "Save" at bounding box center [518, 392] width 110 height 27
click at [497, 387] on button "Save" at bounding box center [518, 392] width 110 height 27
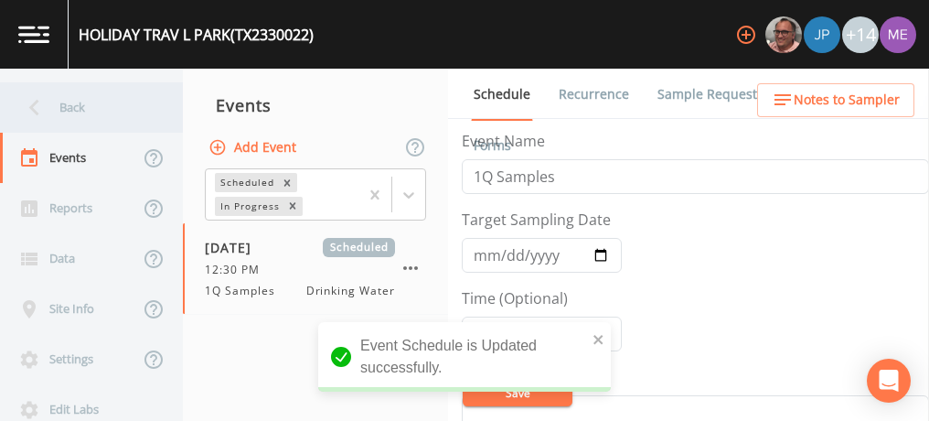
click at [77, 103] on div "Back" at bounding box center [82, 107] width 165 height 50
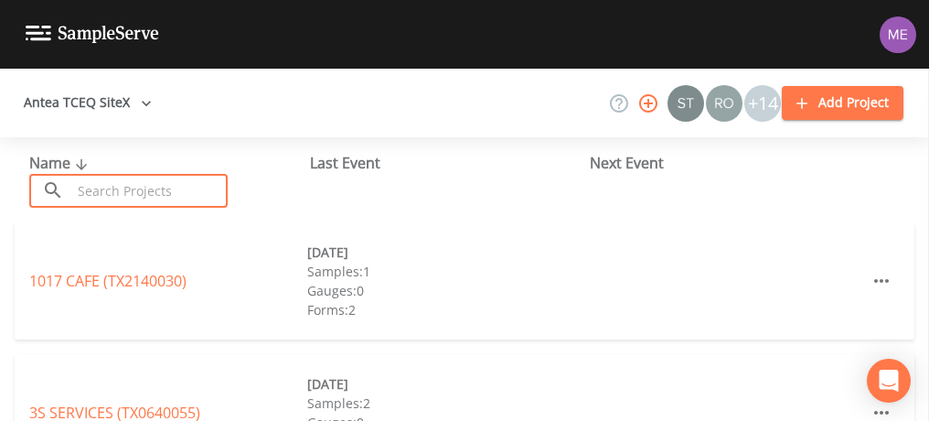
click at [103, 185] on input "text" at bounding box center [149, 191] width 156 height 34
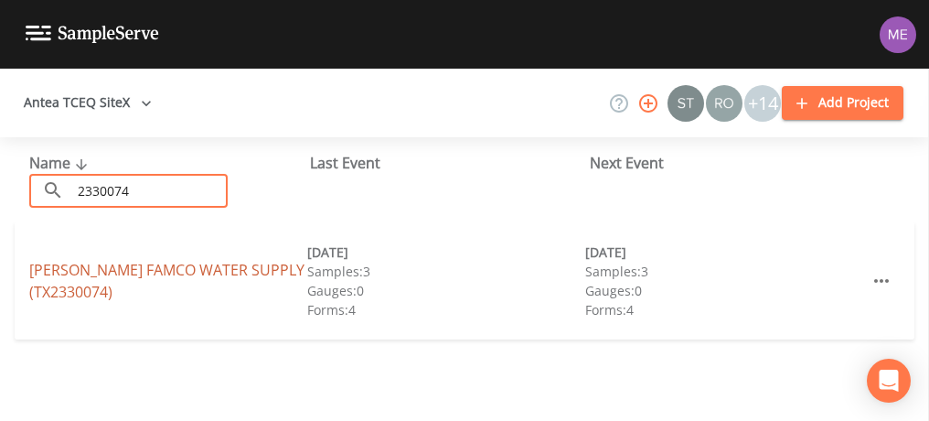
type input "2330074"
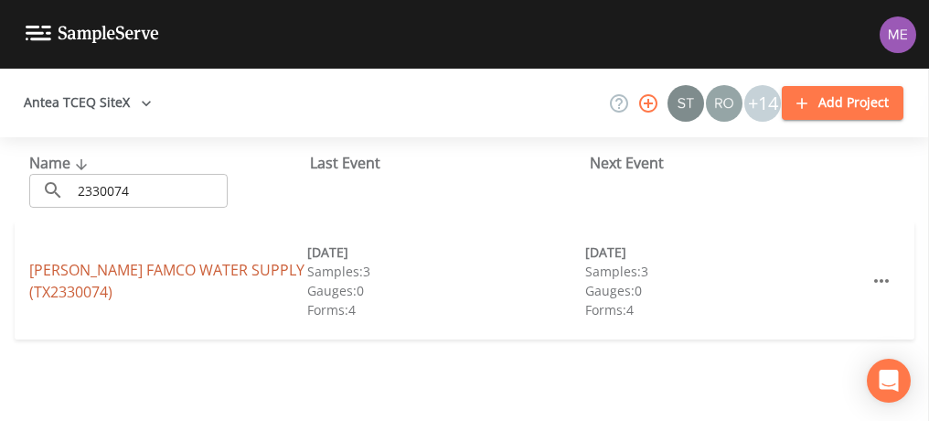
click at [71, 273] on link "CANO FAMCO WATER SUPPLY (TX2330074)" at bounding box center [166, 281] width 275 height 42
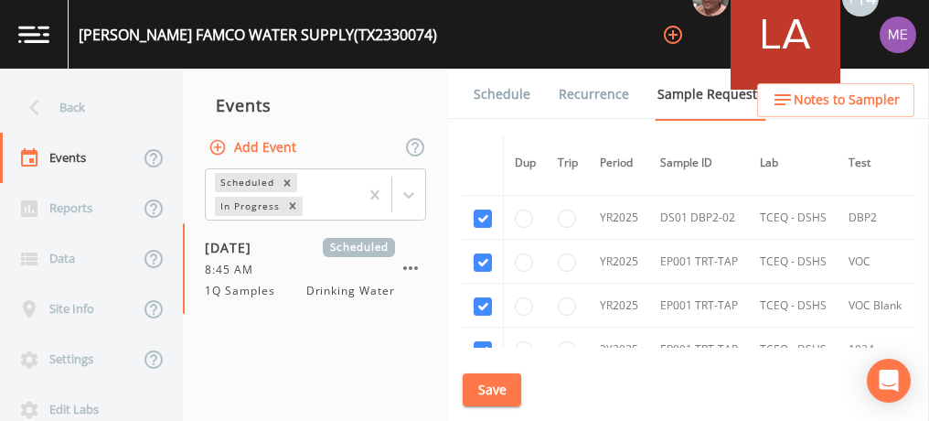
scroll to position [580, 0]
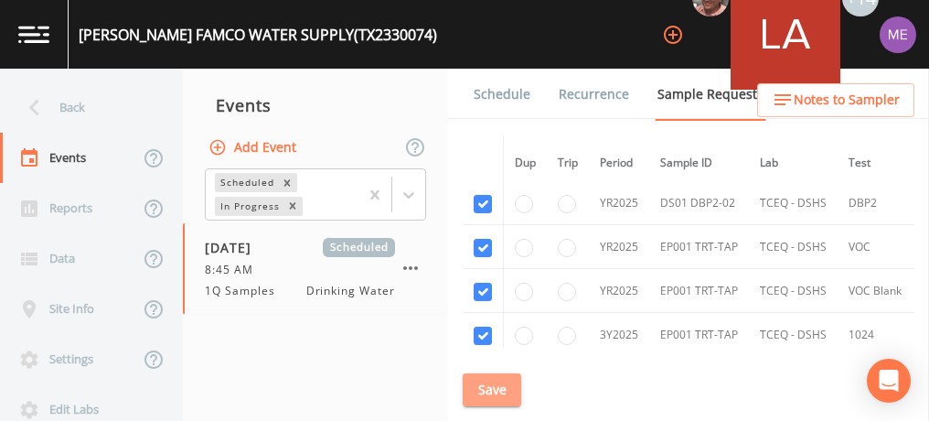
click at [505, 382] on button "Save" at bounding box center [492, 390] width 59 height 34
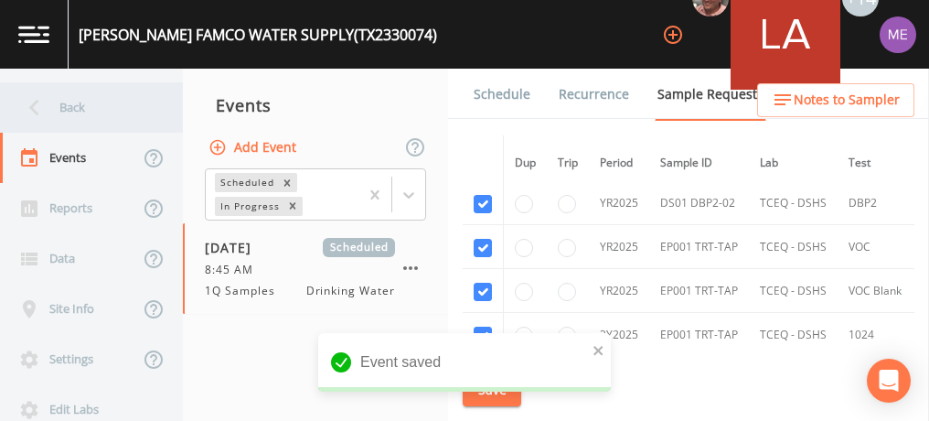
click at [68, 101] on div "Back" at bounding box center [82, 107] width 165 height 50
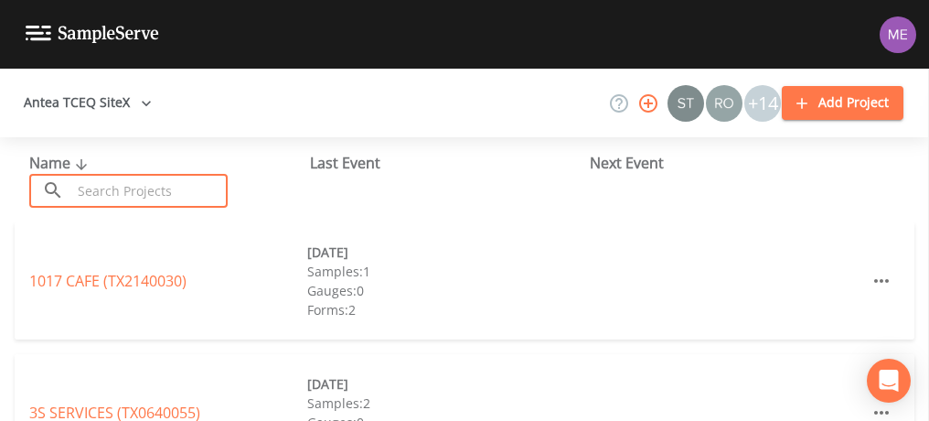
click at [84, 186] on input "text" at bounding box center [149, 191] width 156 height 34
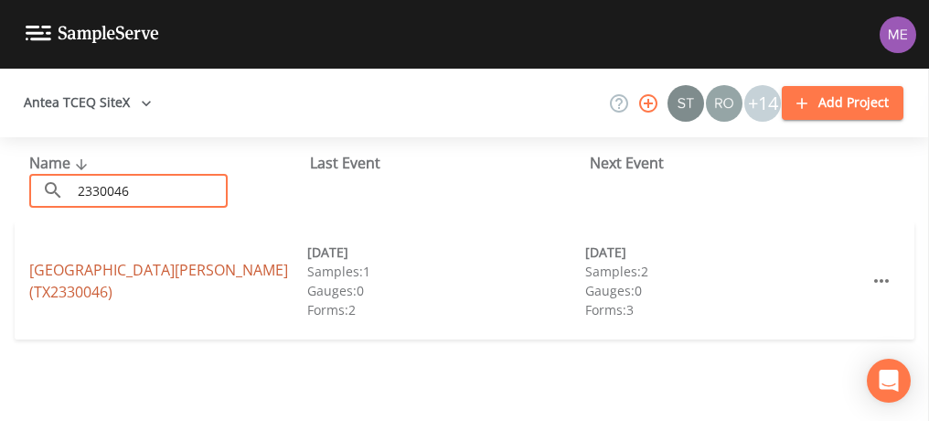
type input "2330046"
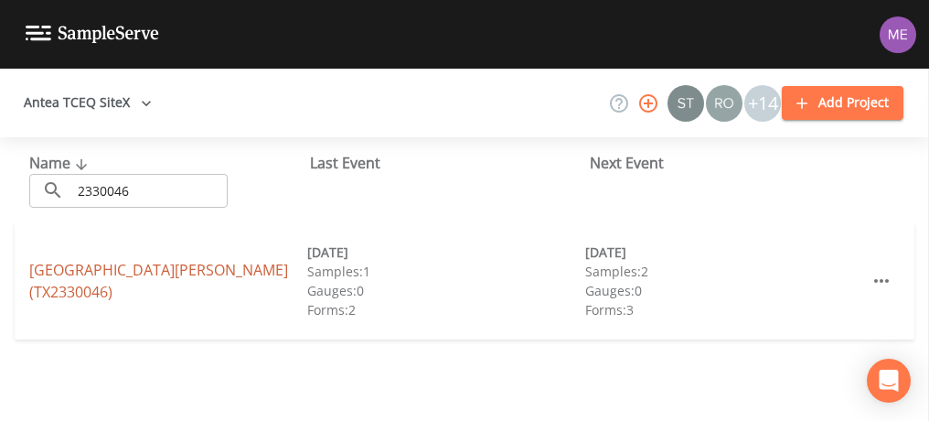
click at [77, 279] on link "SAN PEDRO VILLAGE (TX2330046)" at bounding box center [158, 281] width 259 height 42
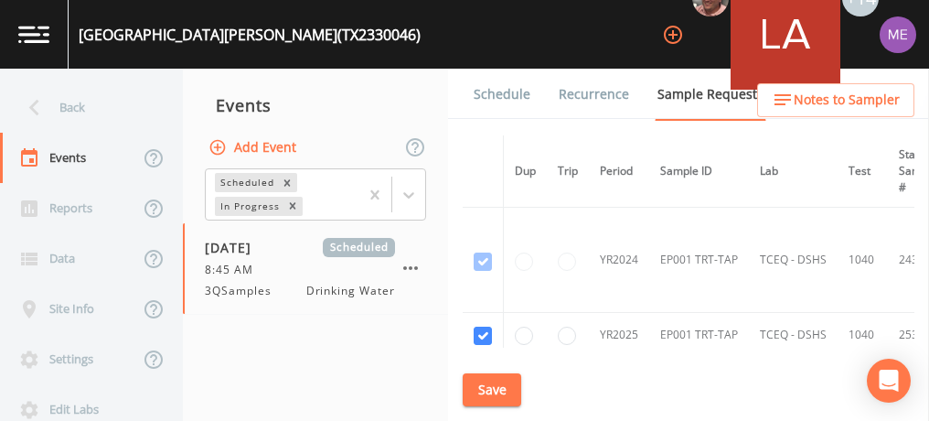
click at [487, 86] on link "Schedule" at bounding box center [502, 94] width 62 height 51
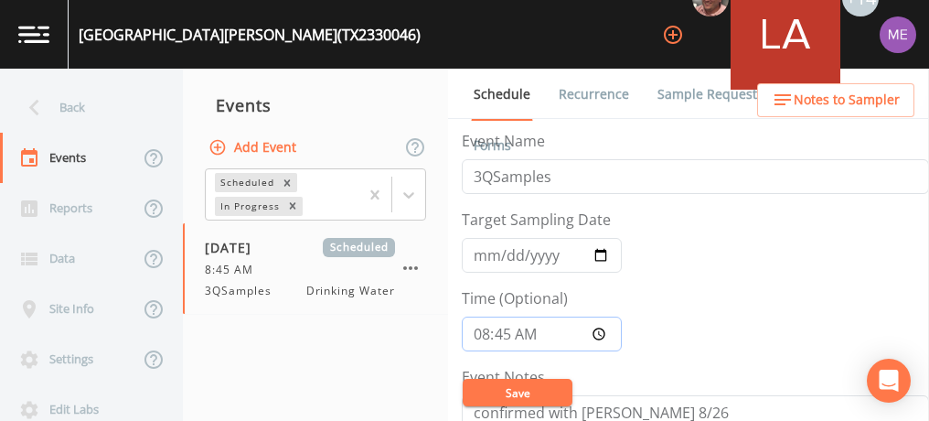
click at [511, 333] on input "08:45:00" at bounding box center [542, 333] width 160 height 35
type input "08:00"
click at [505, 397] on button "Save" at bounding box center [518, 392] width 110 height 27
click at [546, 382] on button "Save" at bounding box center [518, 392] width 110 height 27
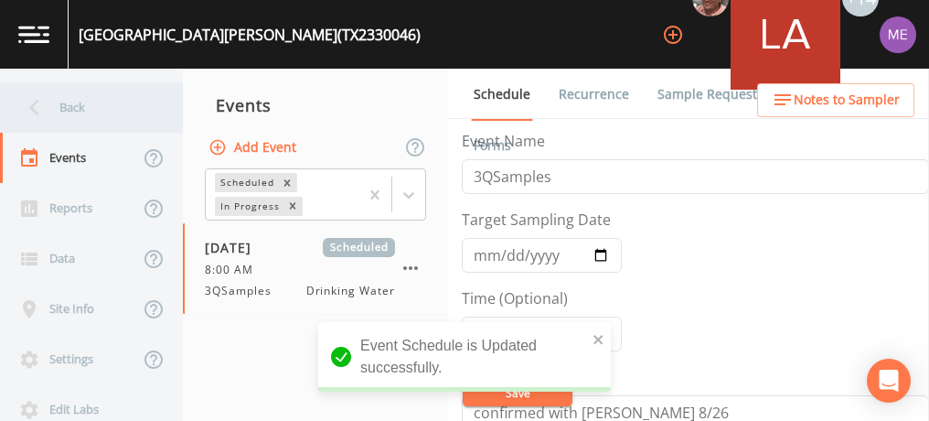
click at [59, 105] on div "Back" at bounding box center [82, 107] width 165 height 50
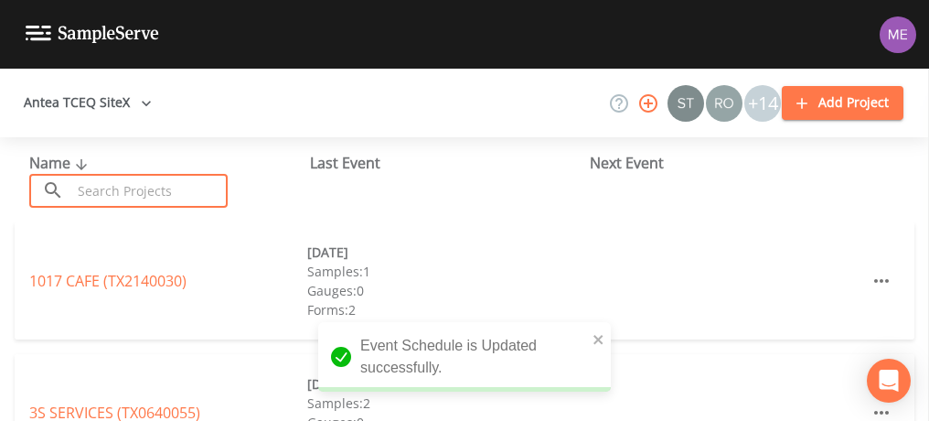
click at [115, 186] on input "text" at bounding box center [149, 191] width 156 height 34
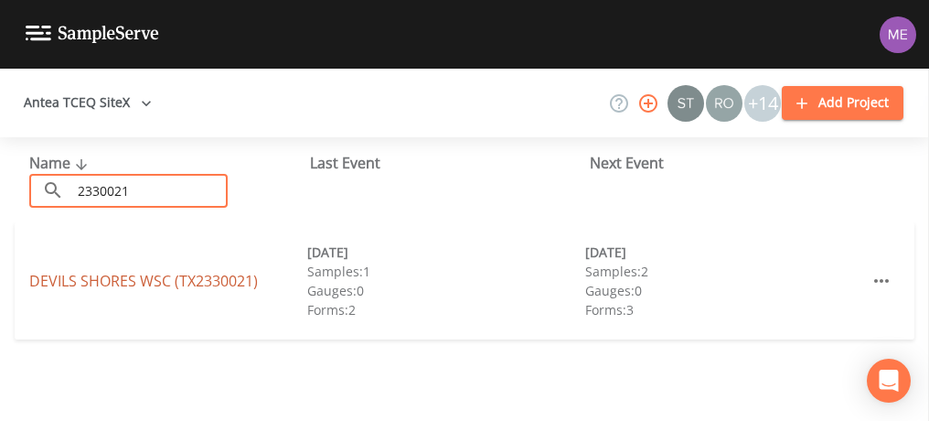
type input "2330021"
click at [91, 280] on link "DEVILS SHORES WSC (TX2330021)" at bounding box center [143, 281] width 229 height 20
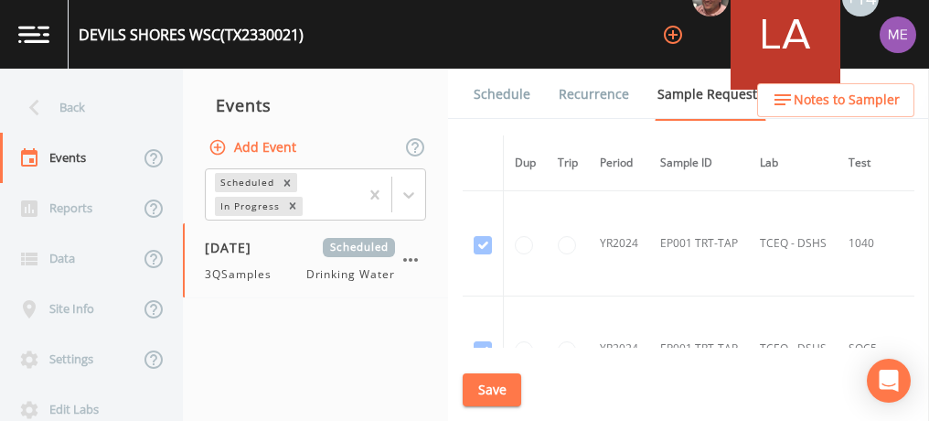
click at [509, 98] on link "Schedule" at bounding box center [502, 94] width 62 height 51
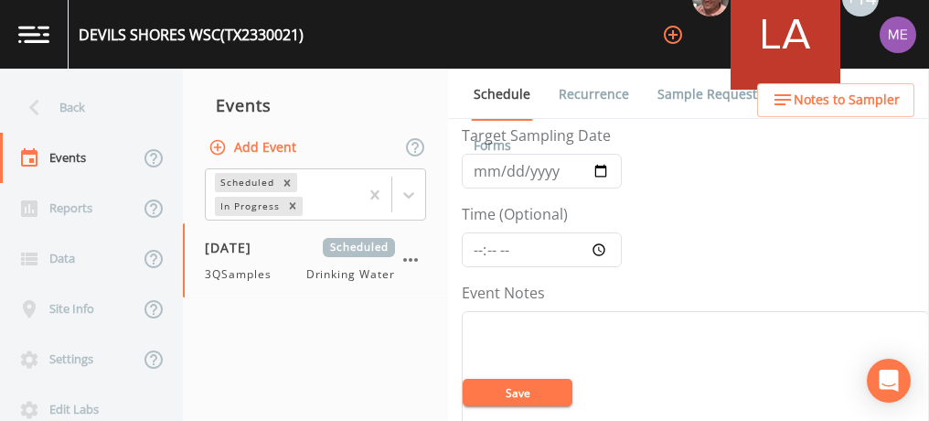
scroll to position [84, 0]
click at [477, 246] on input "Time (Optional)" at bounding box center [542, 249] width 160 height 35
type input "10:30"
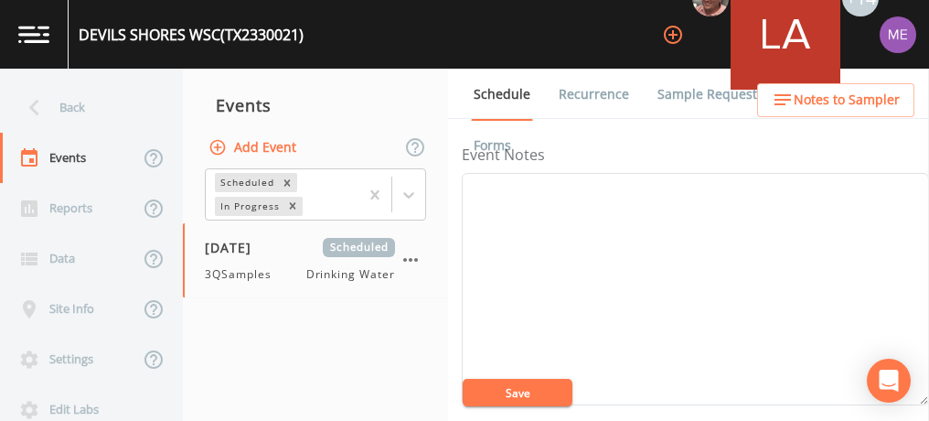
scroll to position [221, 0]
